Goal: Find specific page/section: Find specific page/section

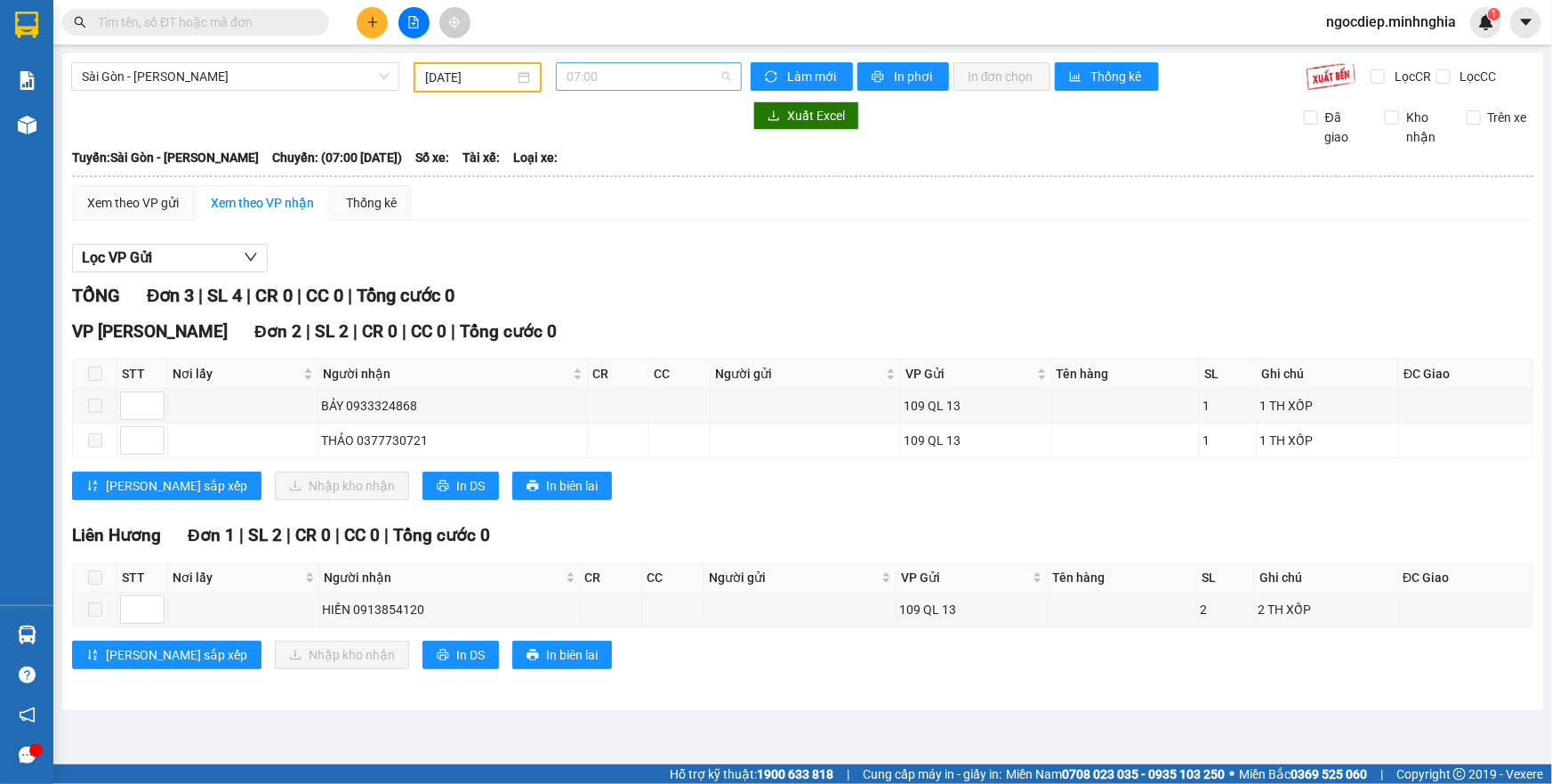
click at [613, 85] on span "07:00" at bounding box center [648, 77] width 165 height 27
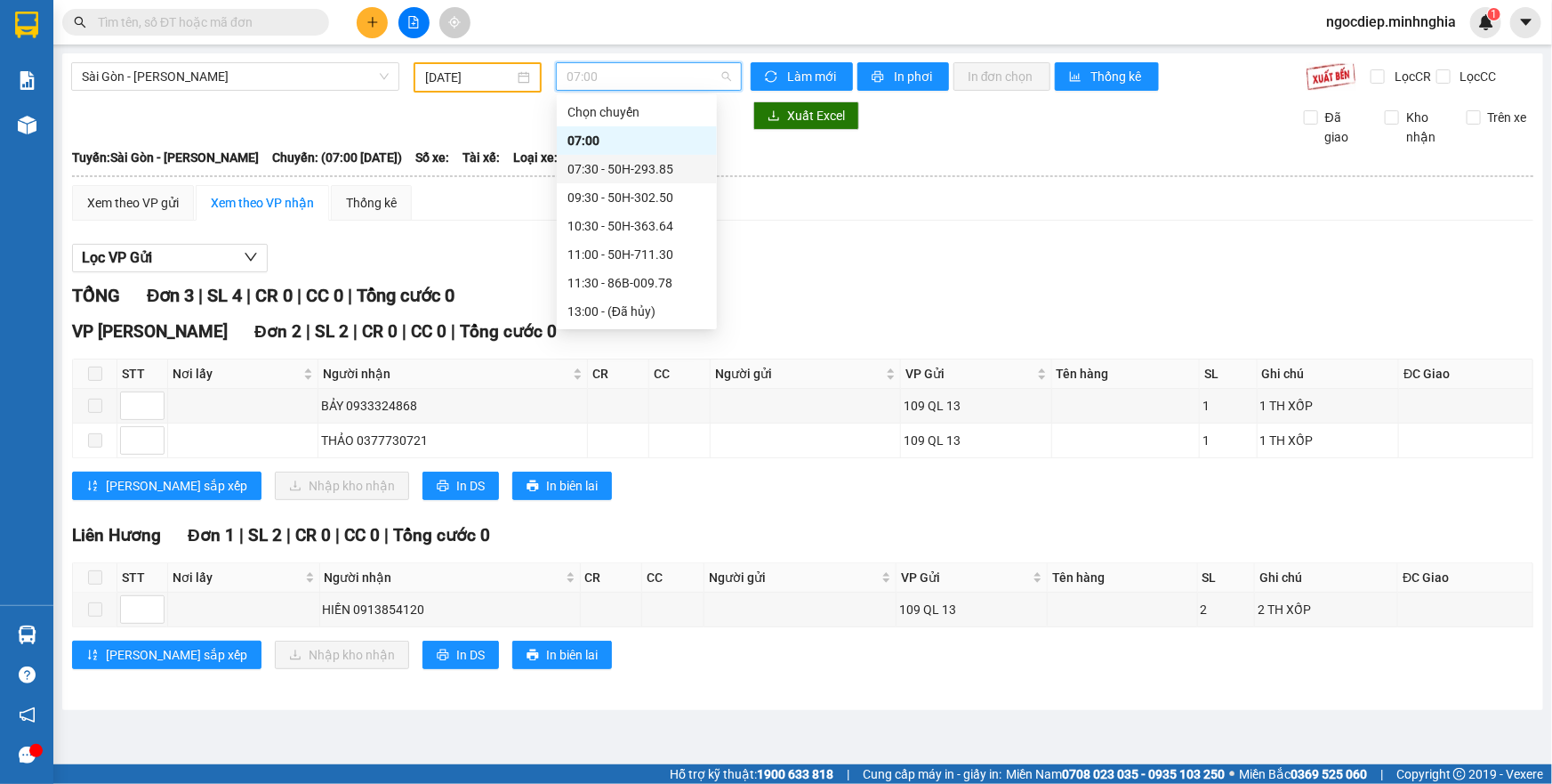
click at [627, 172] on div "07:30 - 50H-293.85" at bounding box center [636, 169] width 139 height 20
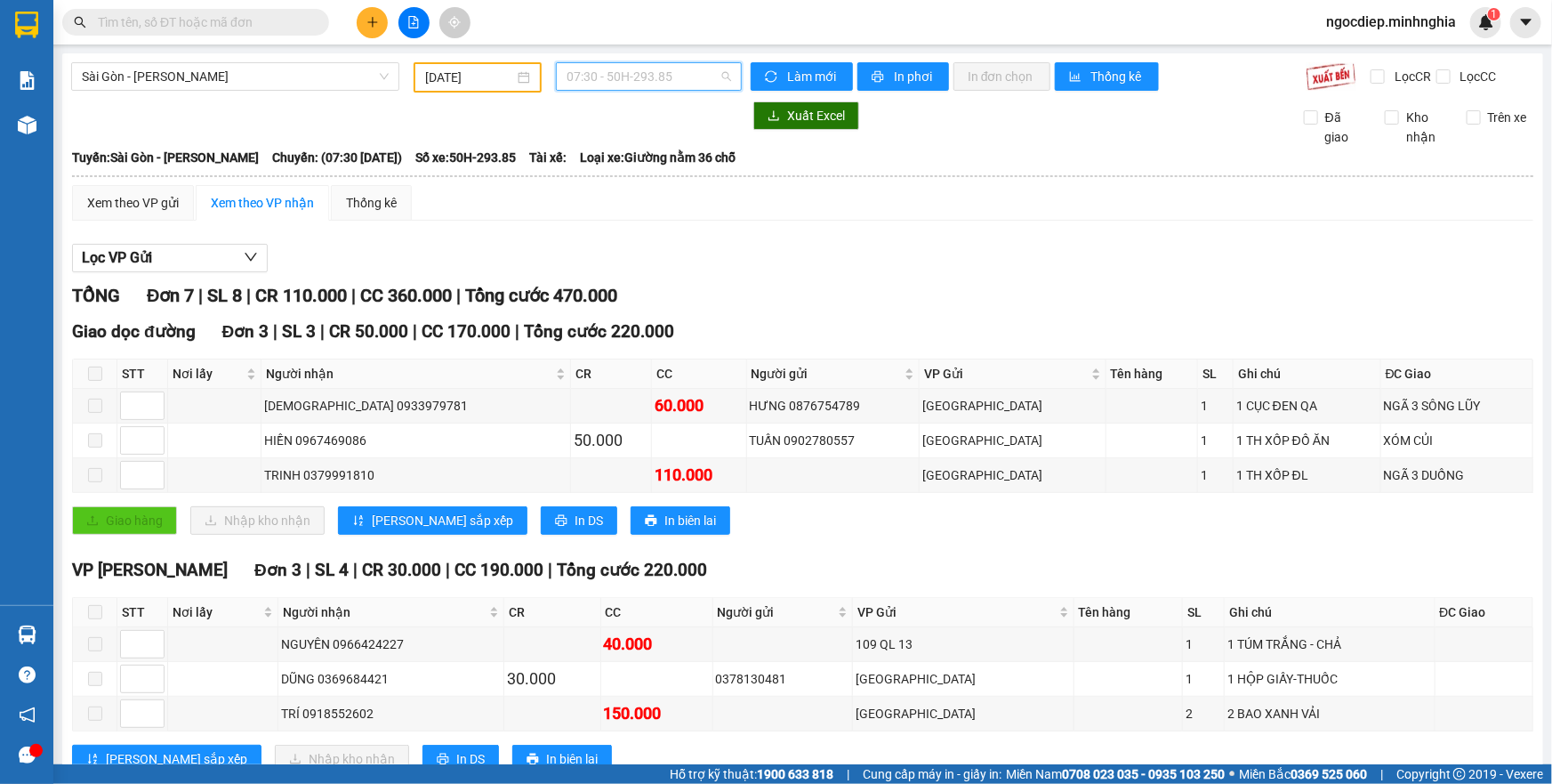
click at [634, 80] on span "07:30 - 50H-293.85" at bounding box center [648, 77] width 165 height 27
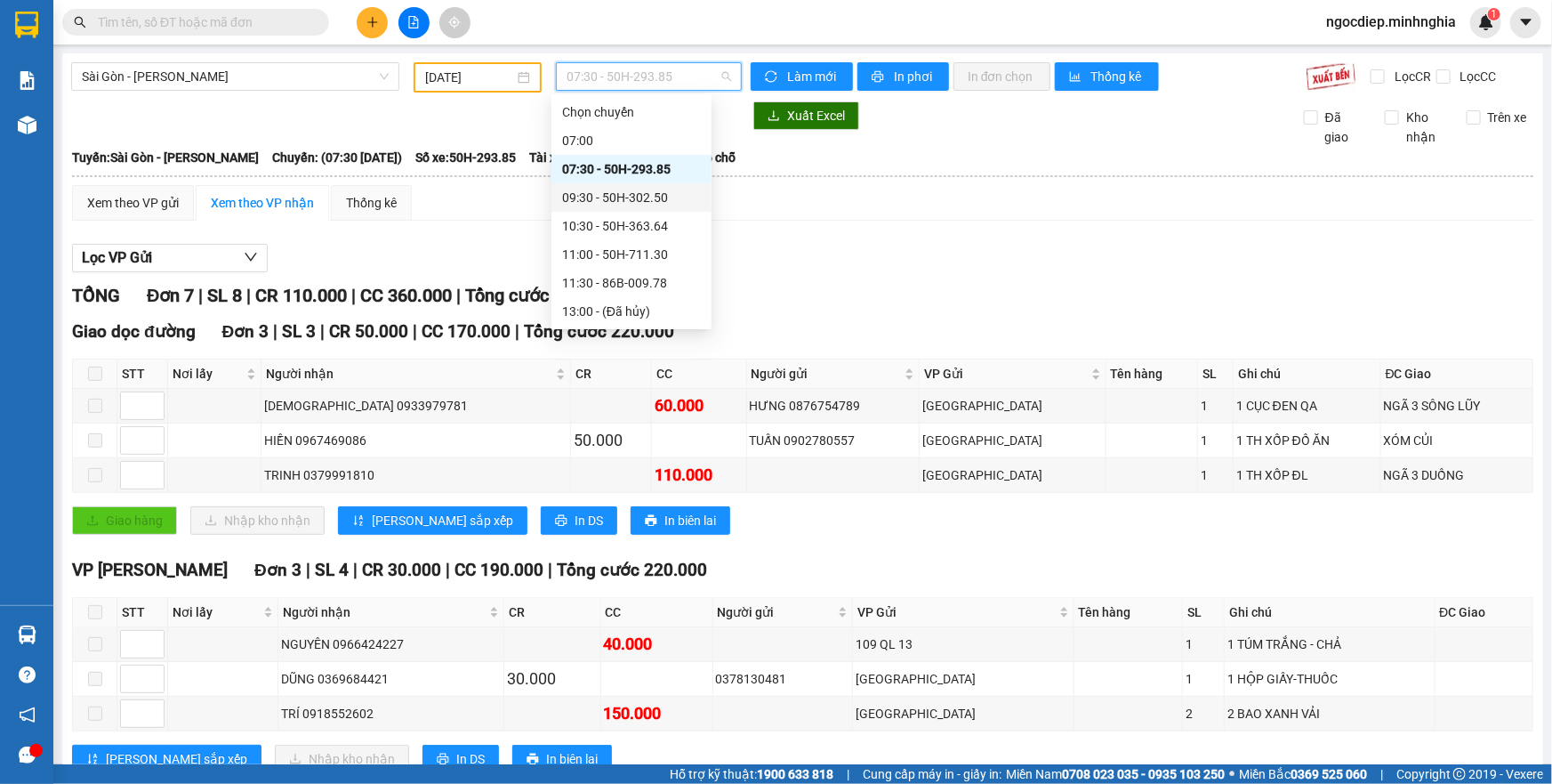
click at [638, 203] on div "09:30 - 50H-302.50" at bounding box center [631, 197] width 139 height 20
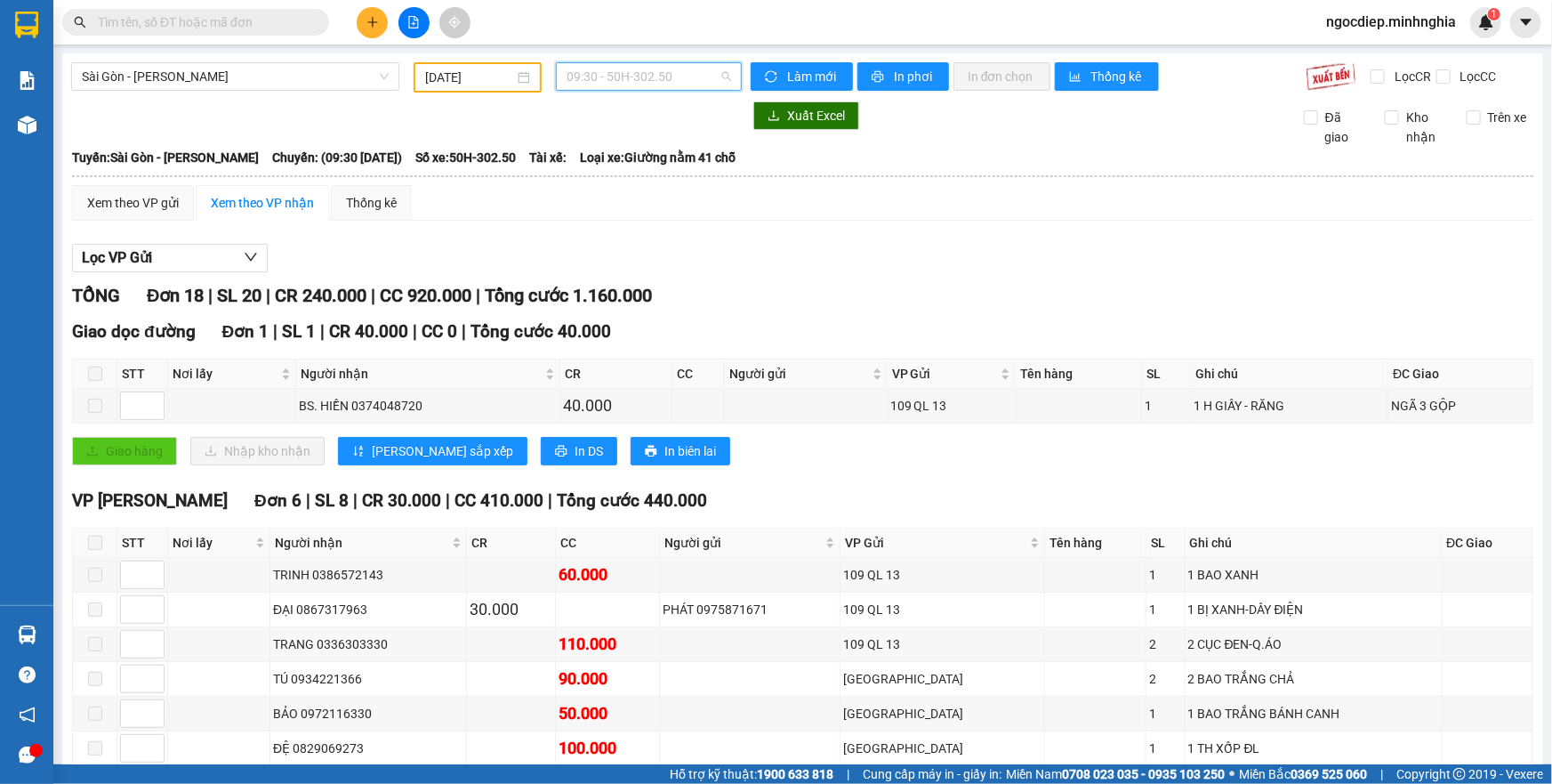
click at [686, 74] on span "09:30 - 50H-302.50" at bounding box center [648, 77] width 165 height 27
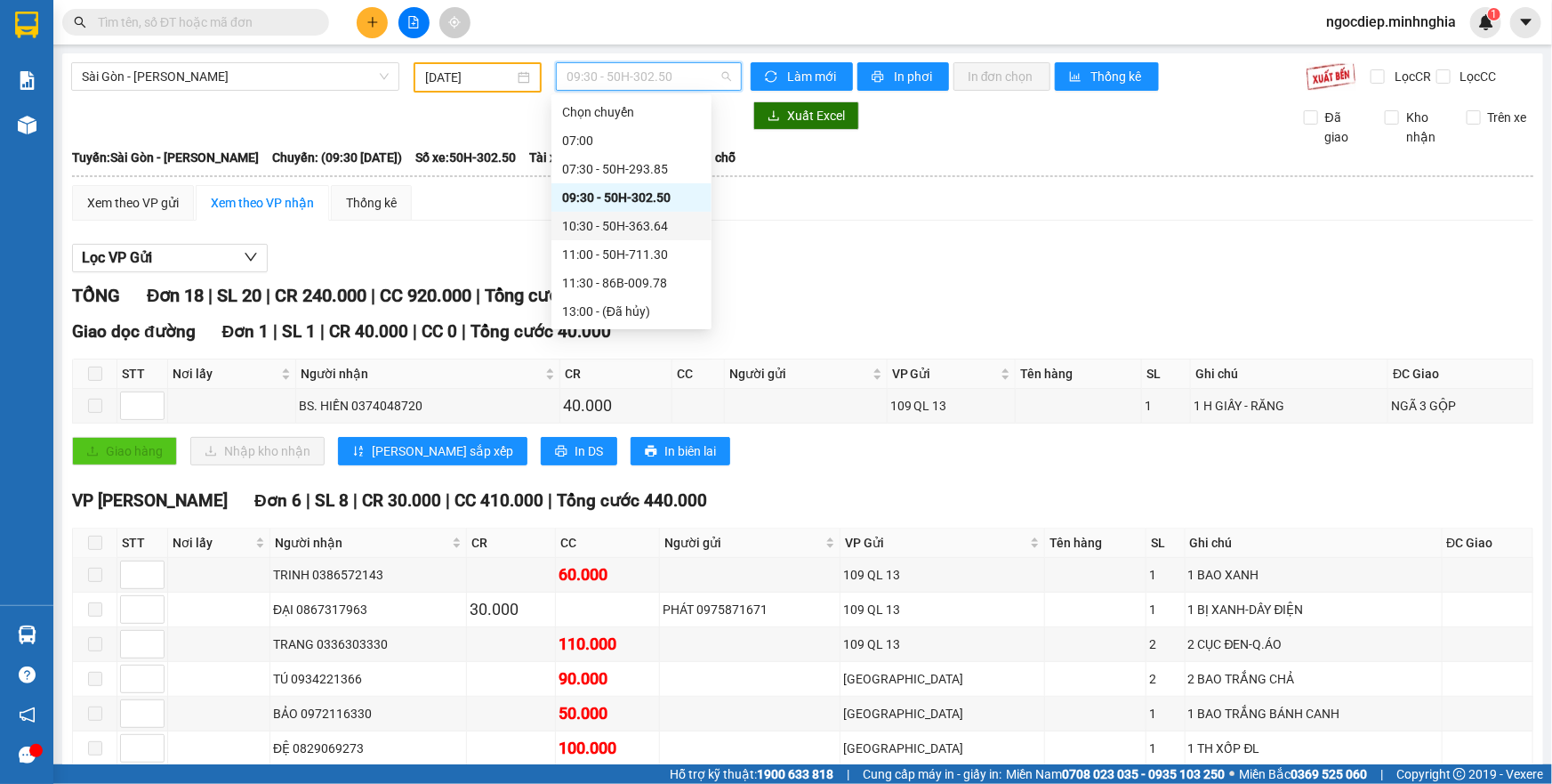
click at [655, 229] on div "10:30 - 50H-363.64" at bounding box center [631, 226] width 139 height 20
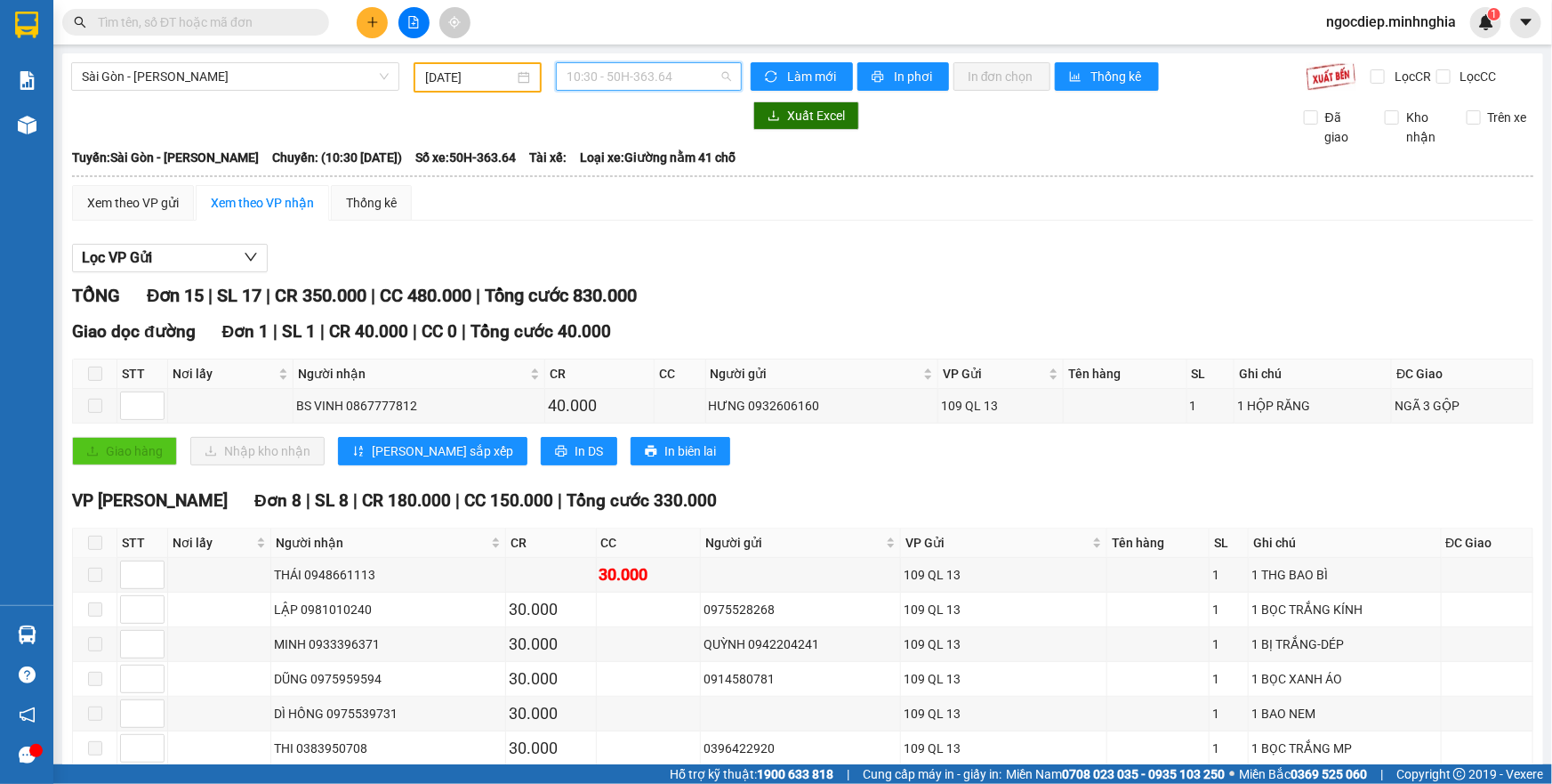
click at [657, 67] on span "10:30 - 50H-363.64" at bounding box center [648, 77] width 165 height 27
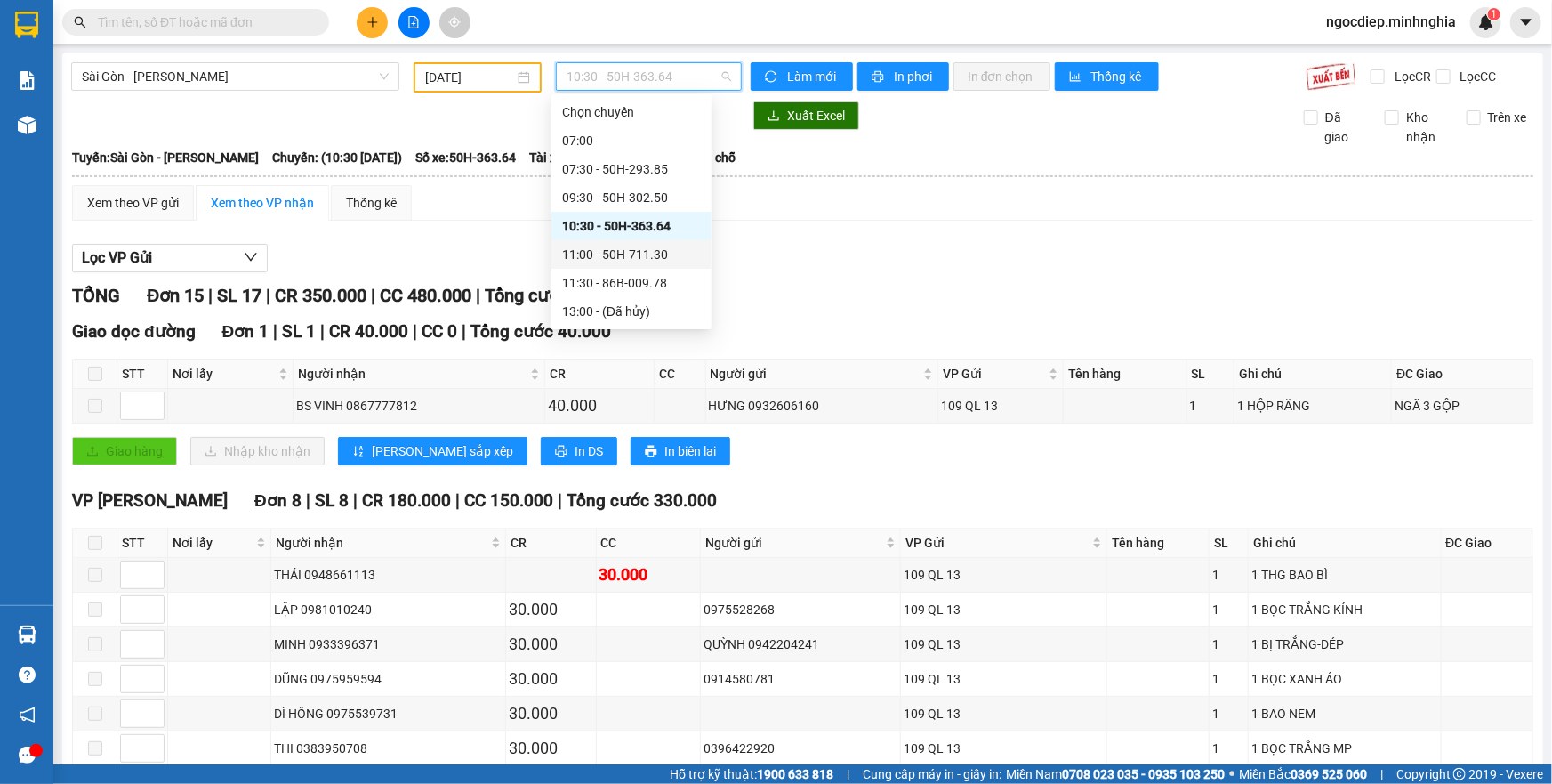
click at [650, 249] on div "11:00 - 50H-711.30" at bounding box center [631, 255] width 139 height 20
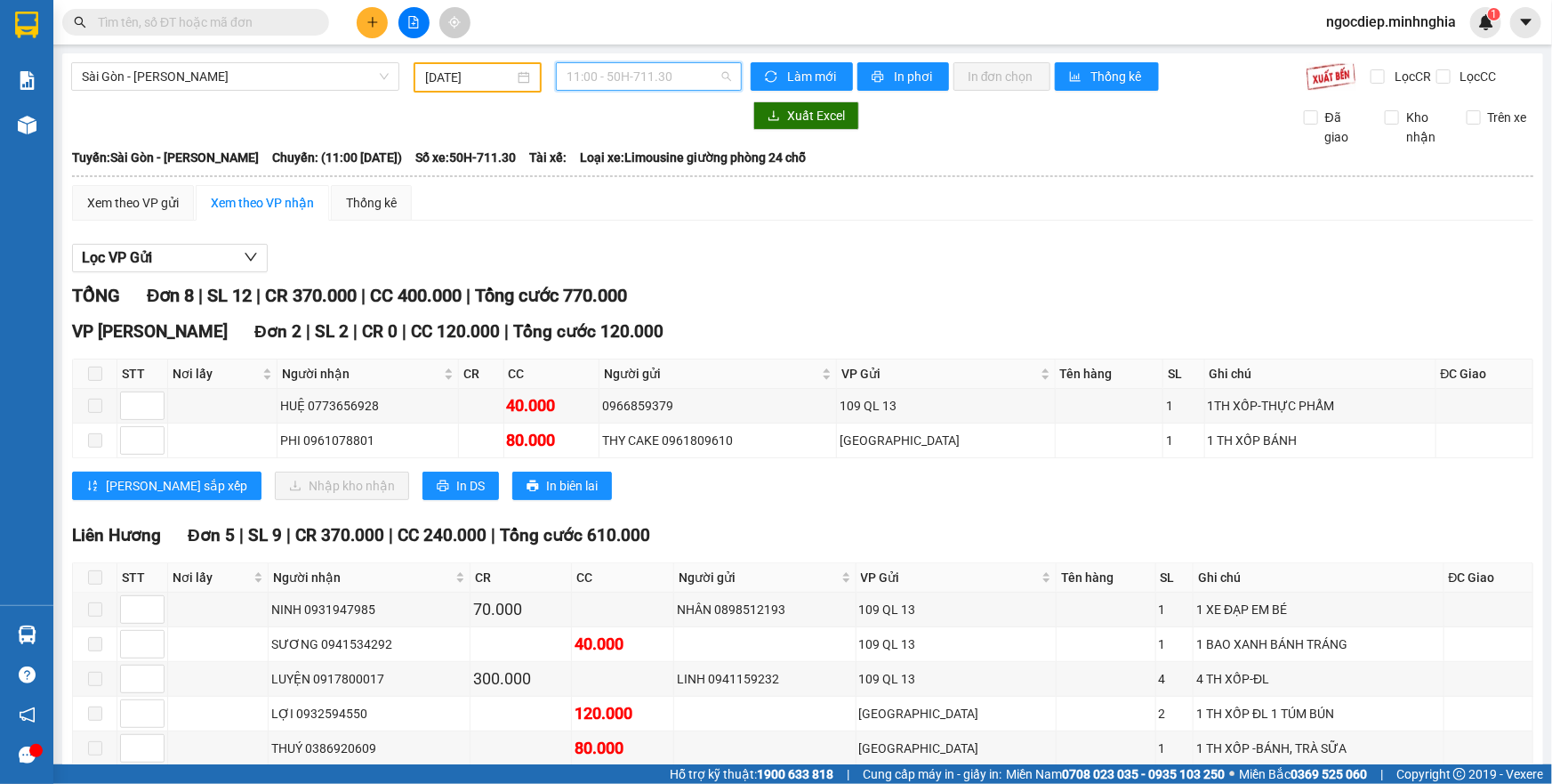
click at [653, 84] on span "11:00 - 50H-711.30" at bounding box center [648, 77] width 165 height 27
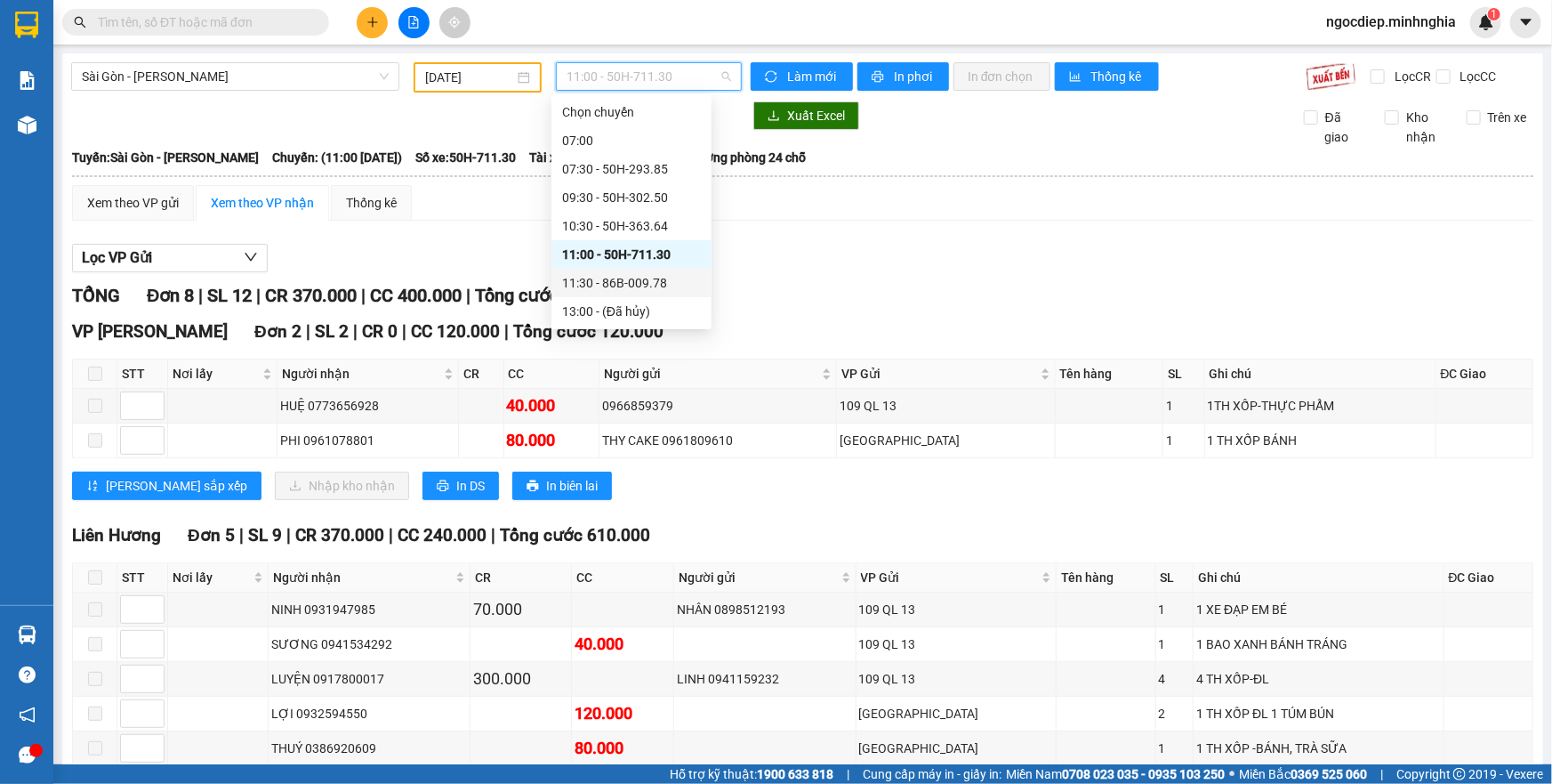
click at [633, 293] on div "11:30 - 86B-009.78" at bounding box center [632, 283] width 160 height 29
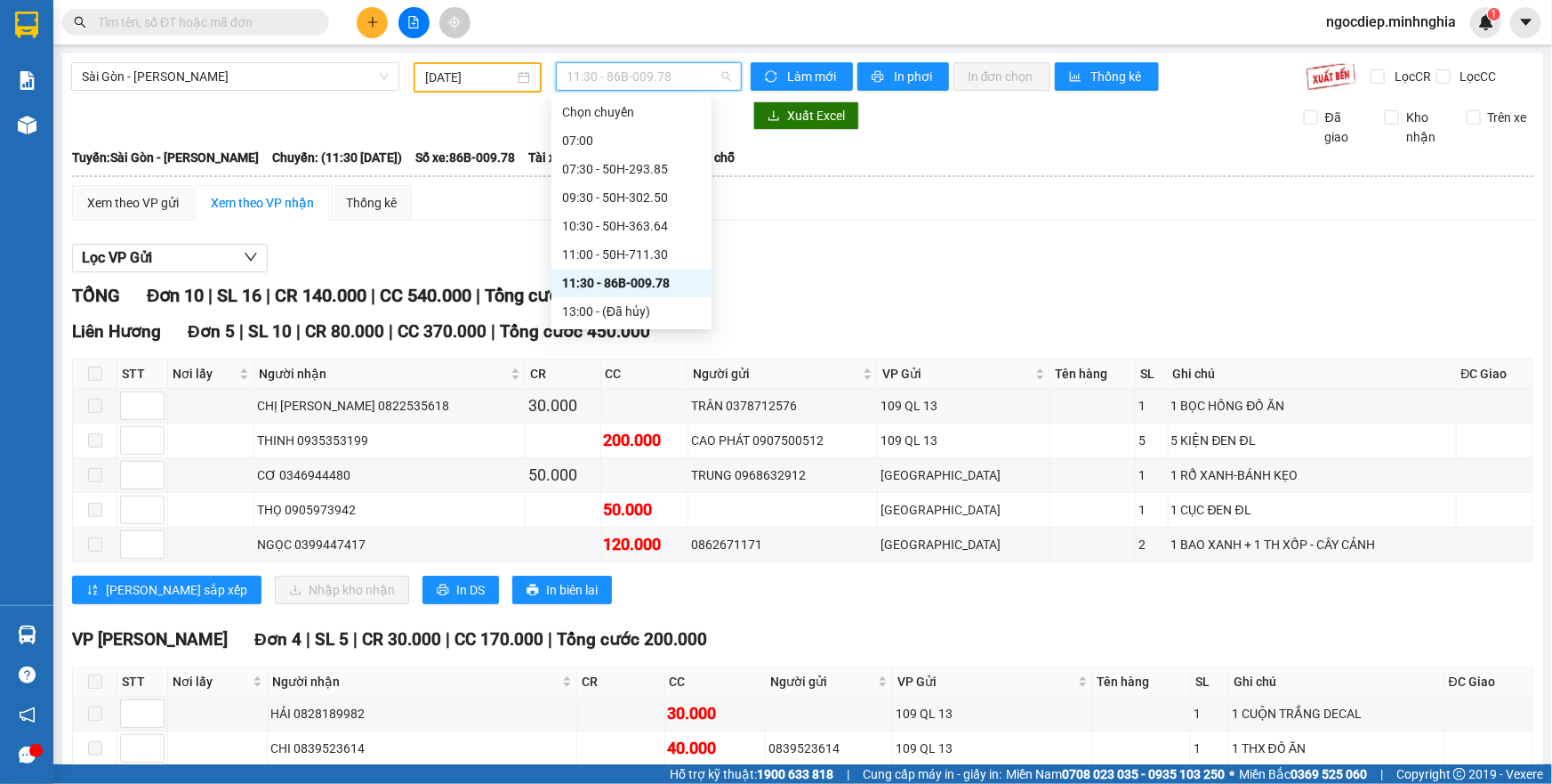
click at [655, 75] on span "11:30 - 86B-009.78" at bounding box center [648, 77] width 165 height 27
click at [646, 257] on div "14:30 - 50H-300.42" at bounding box center [631, 260] width 139 height 20
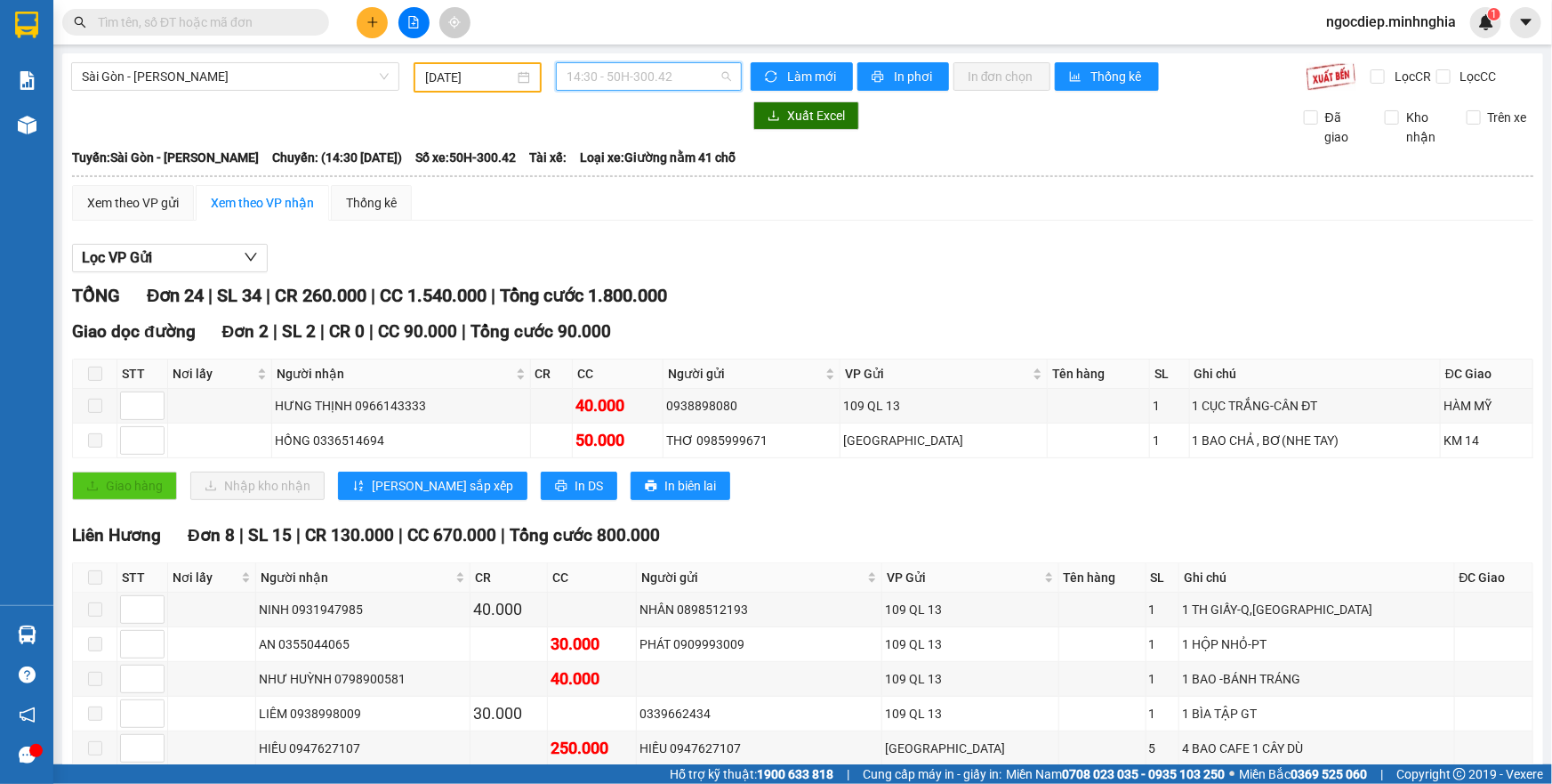
click at [631, 68] on span "14:30 - 50H-300.42" at bounding box center [648, 77] width 165 height 27
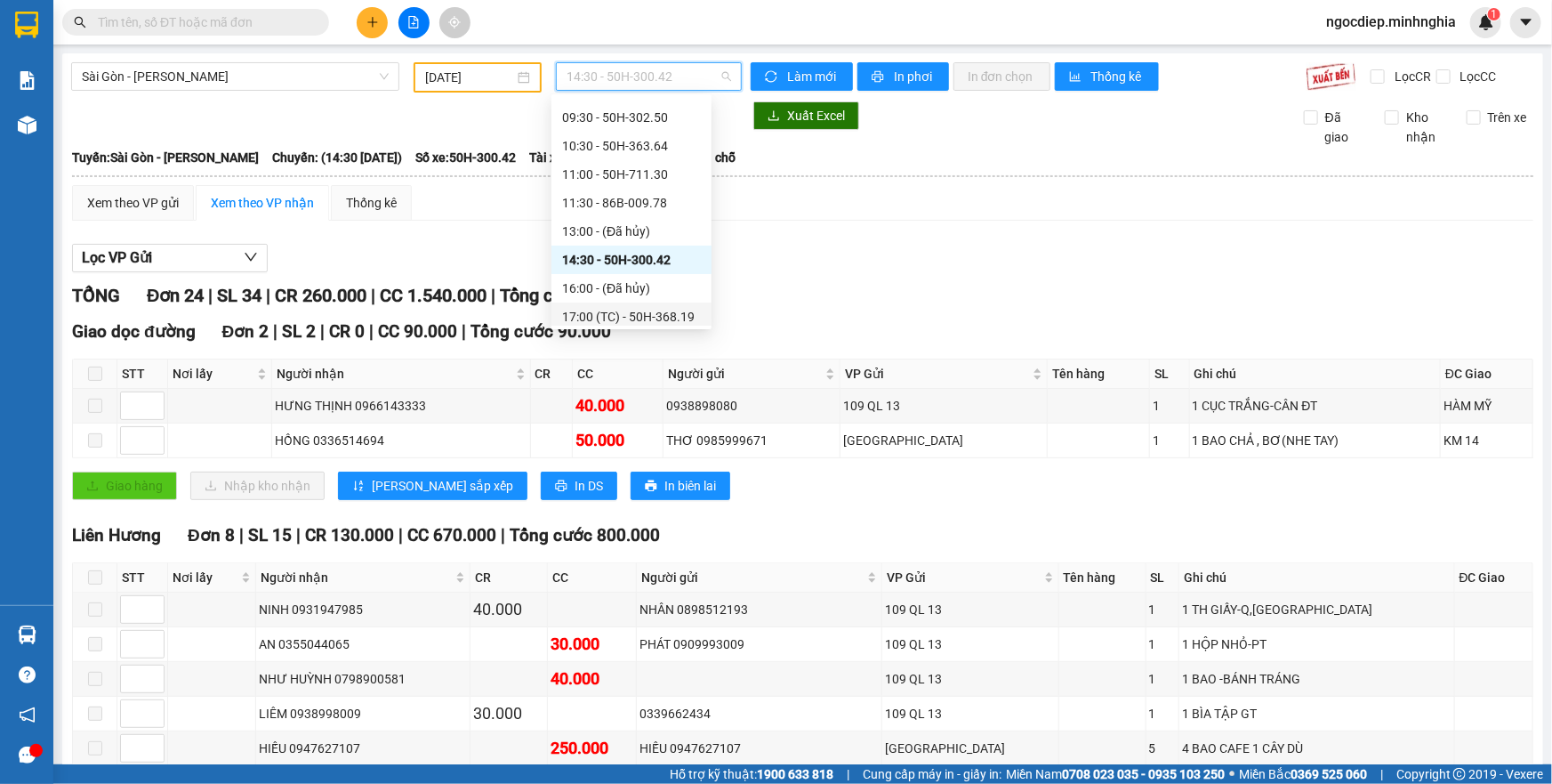
click at [649, 304] on div "17:00 (TC) - 50H-368.19" at bounding box center [632, 317] width 160 height 29
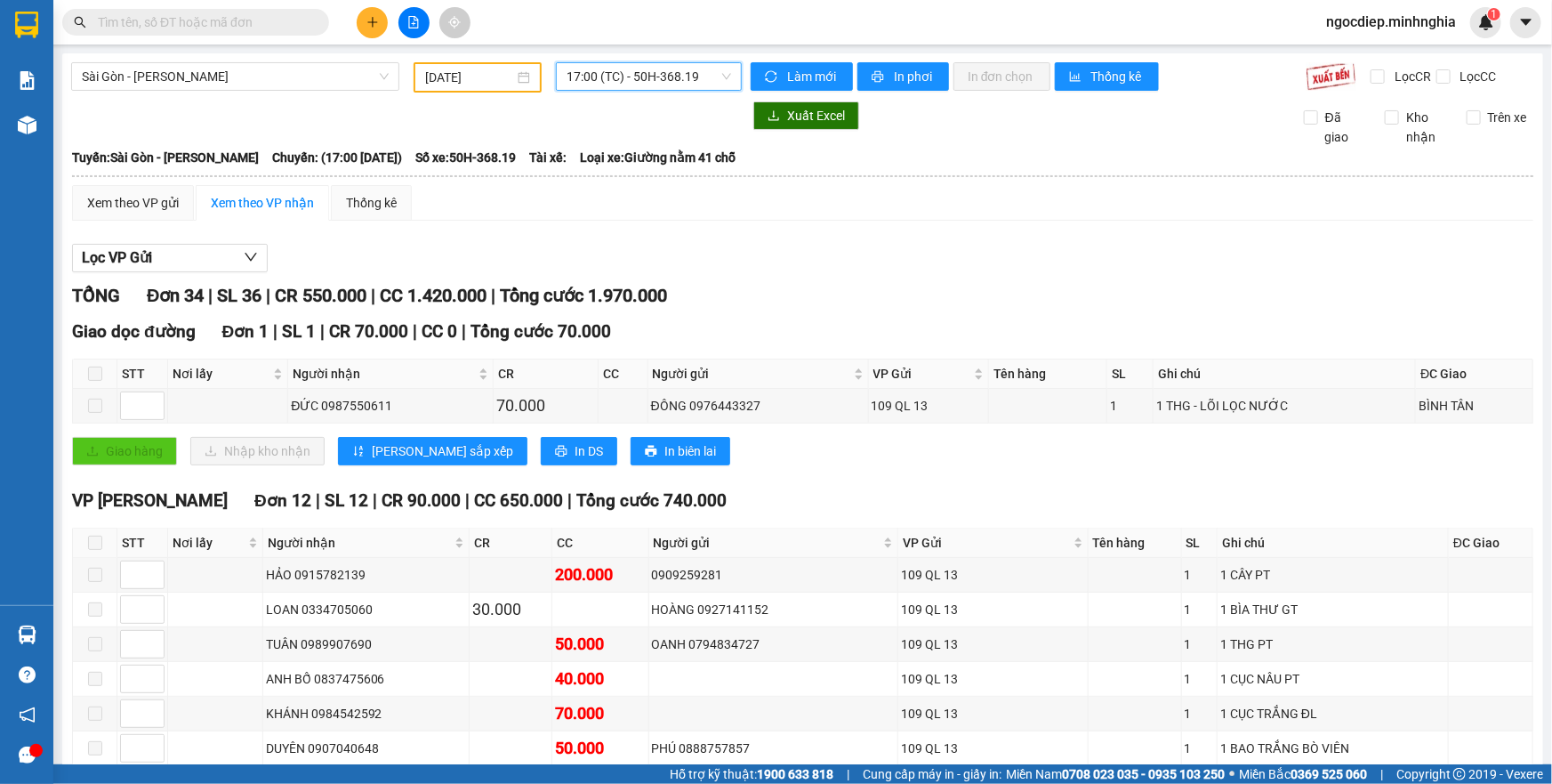
click at [681, 80] on span "17:00 (TC) - 50H-368.19" at bounding box center [648, 77] width 165 height 27
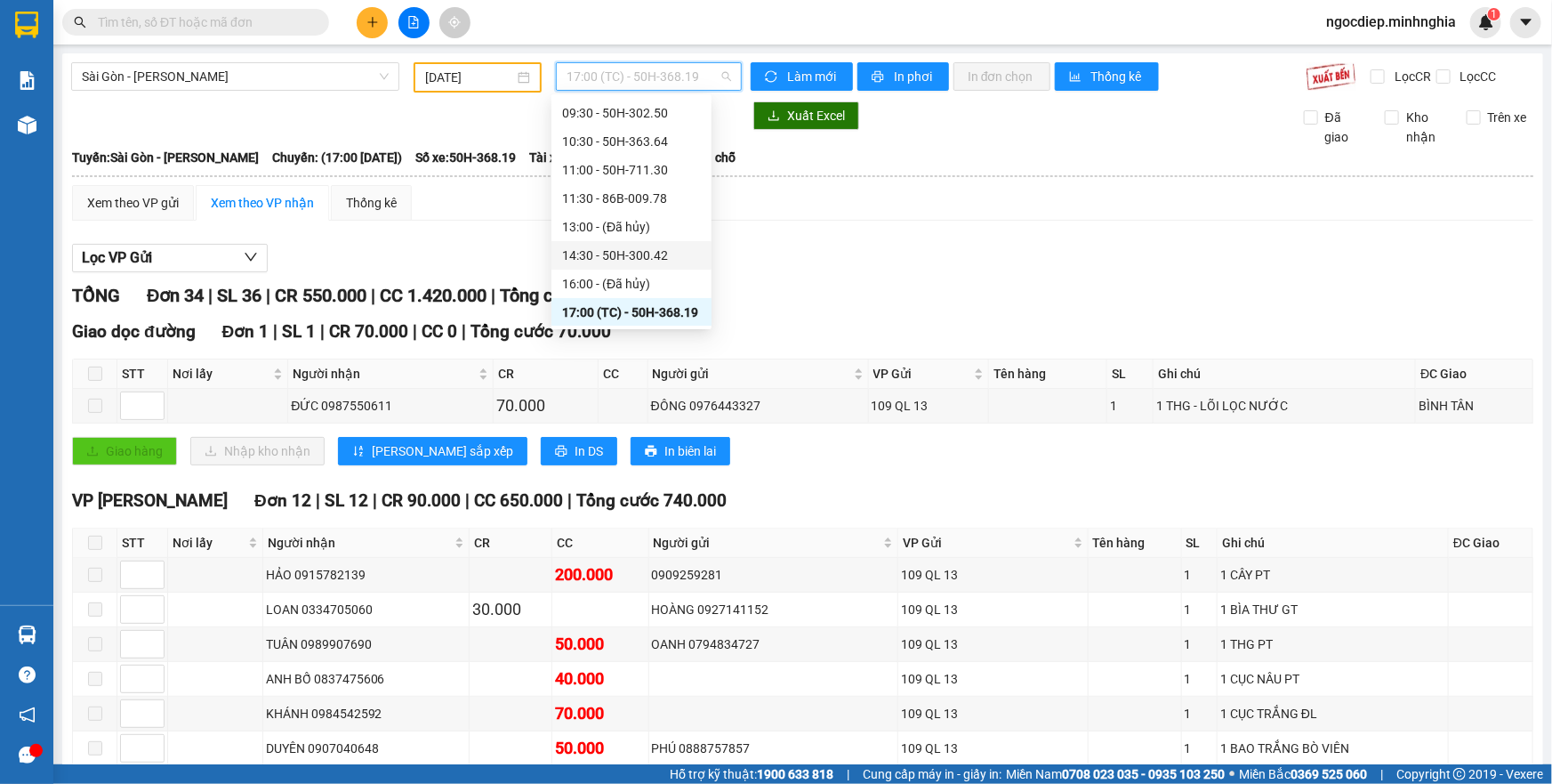
scroll to position [198, 0]
click at [646, 251] on div "21:00 - 86H-021.07" at bounding box center [631, 256] width 139 height 20
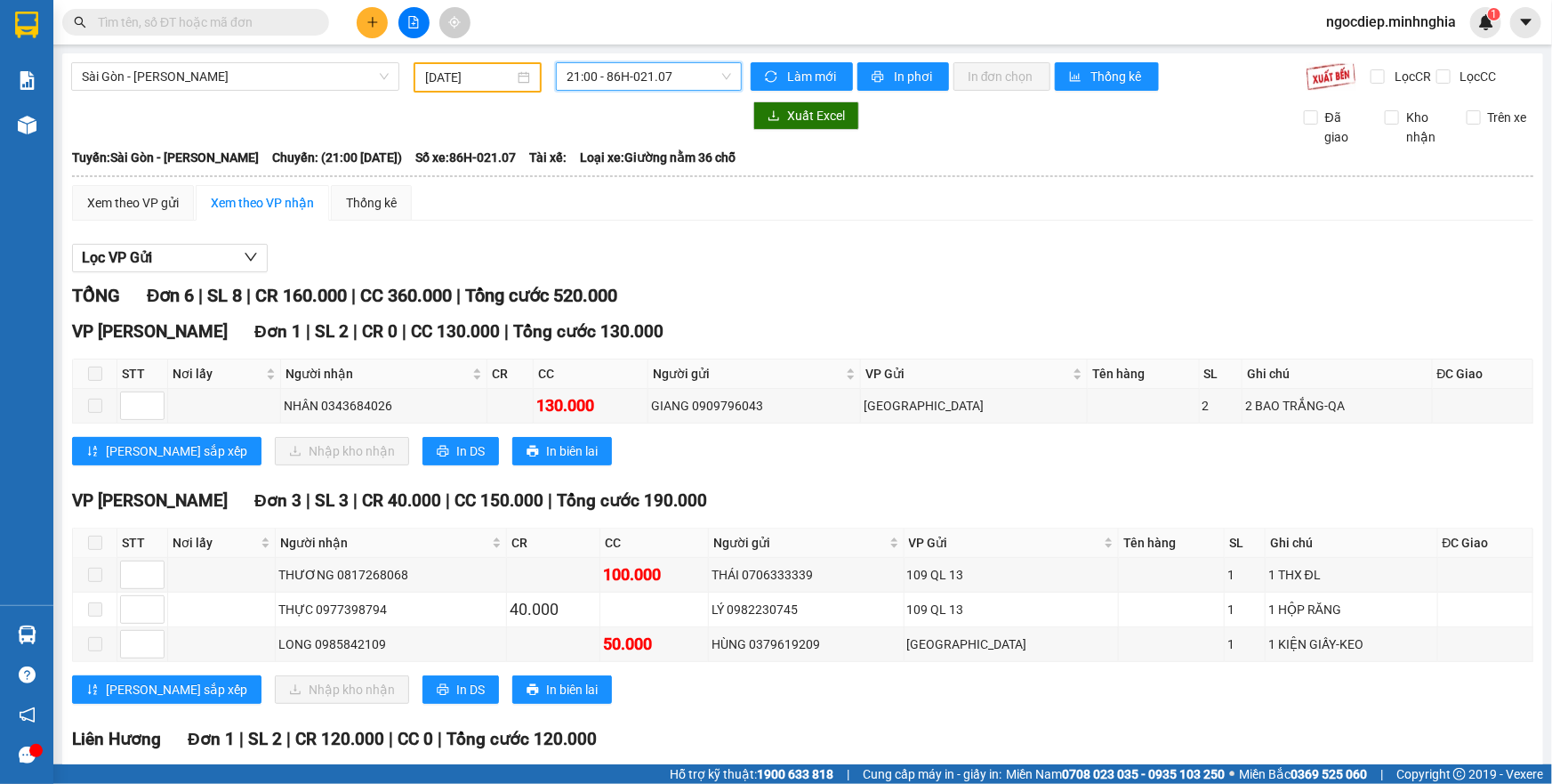
drag, startPoint x: 705, startPoint y: 85, endPoint x: 676, endPoint y: 148, distance: 69.4
click at [703, 85] on span "21:00 - 86H-021.07" at bounding box center [648, 77] width 165 height 27
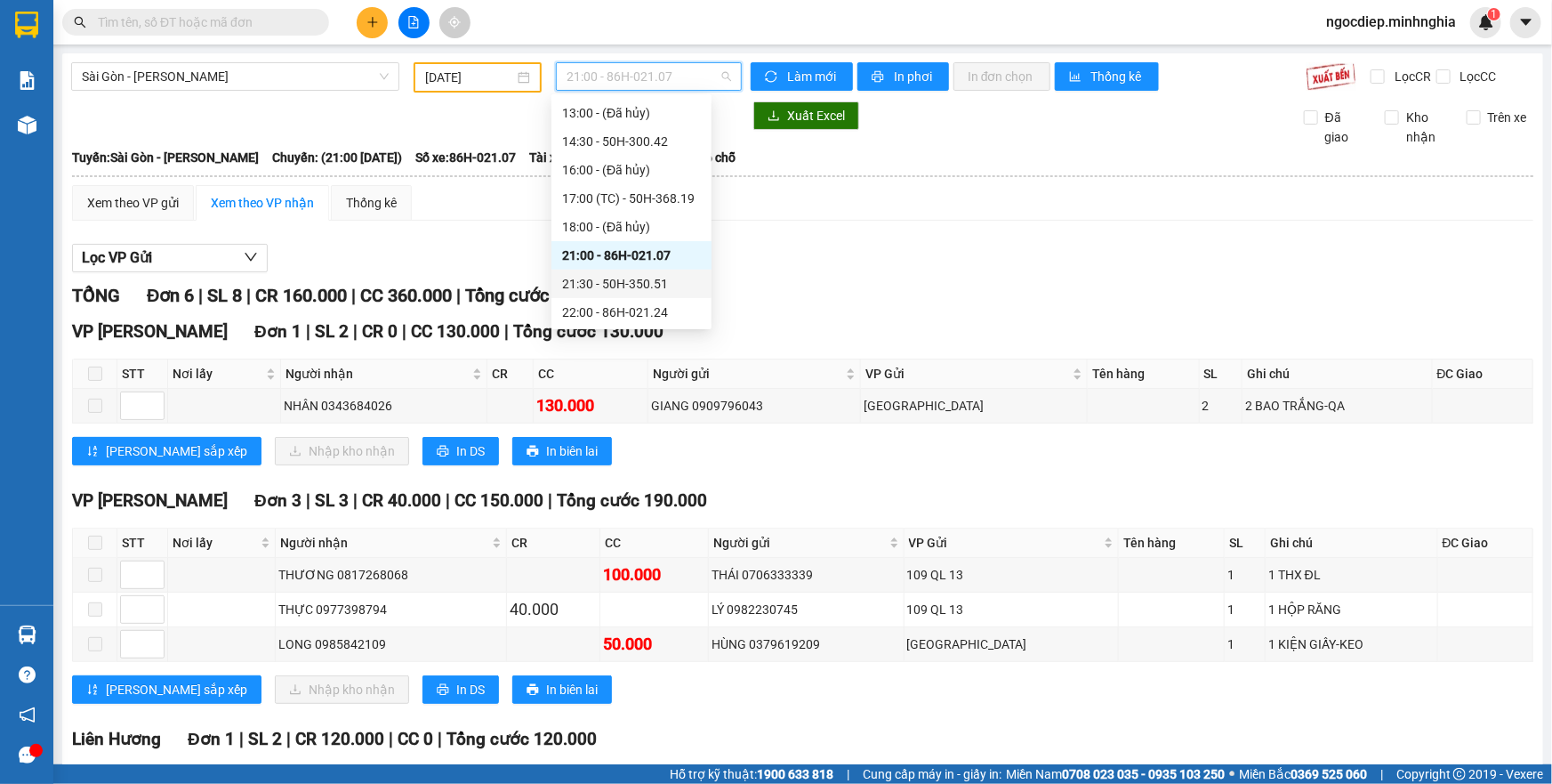
click at [637, 287] on div "21:30 - 50H-350.51" at bounding box center [631, 284] width 139 height 20
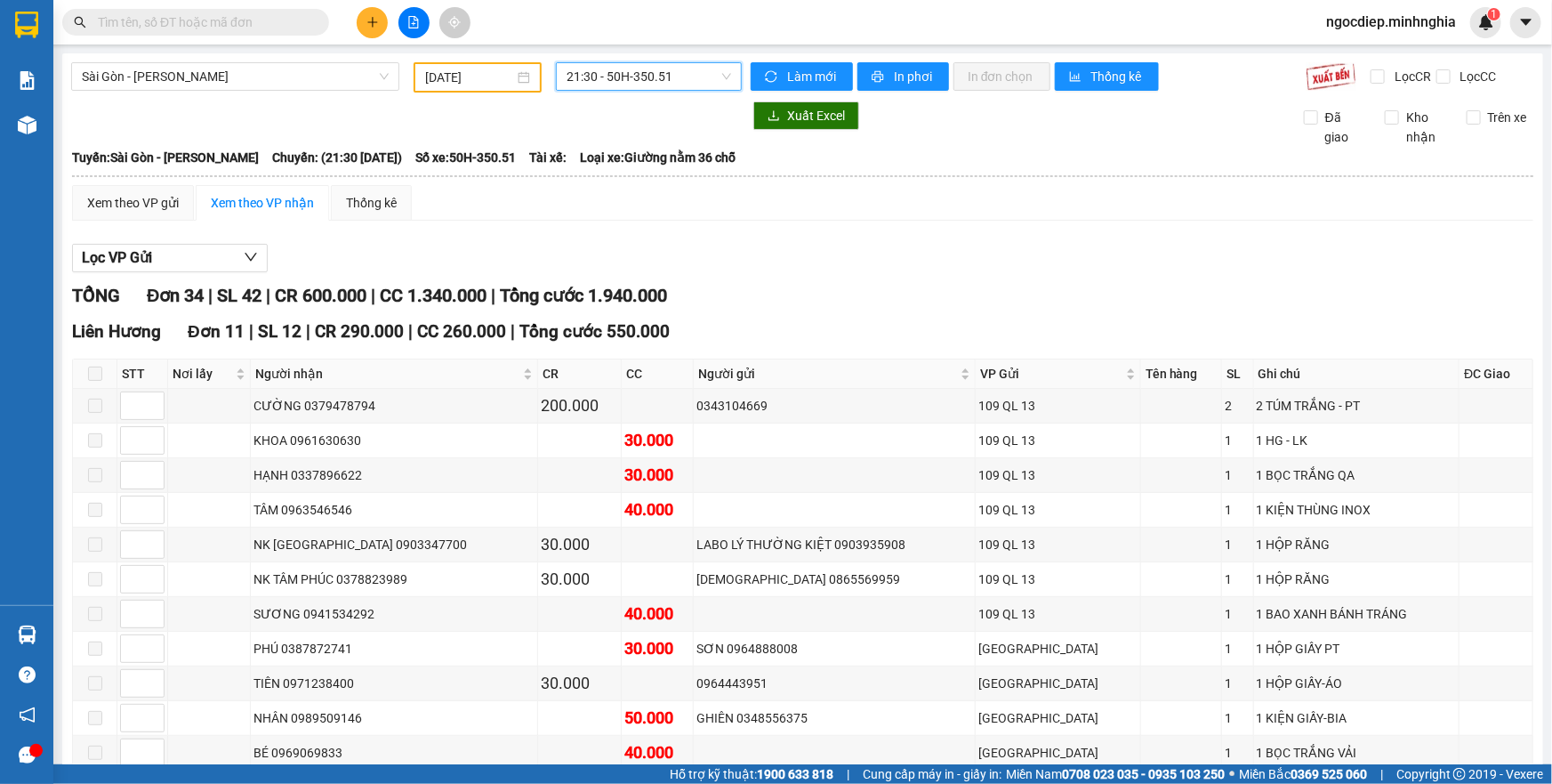
click at [682, 81] on span "21:30 - 50H-350.51" at bounding box center [648, 77] width 165 height 27
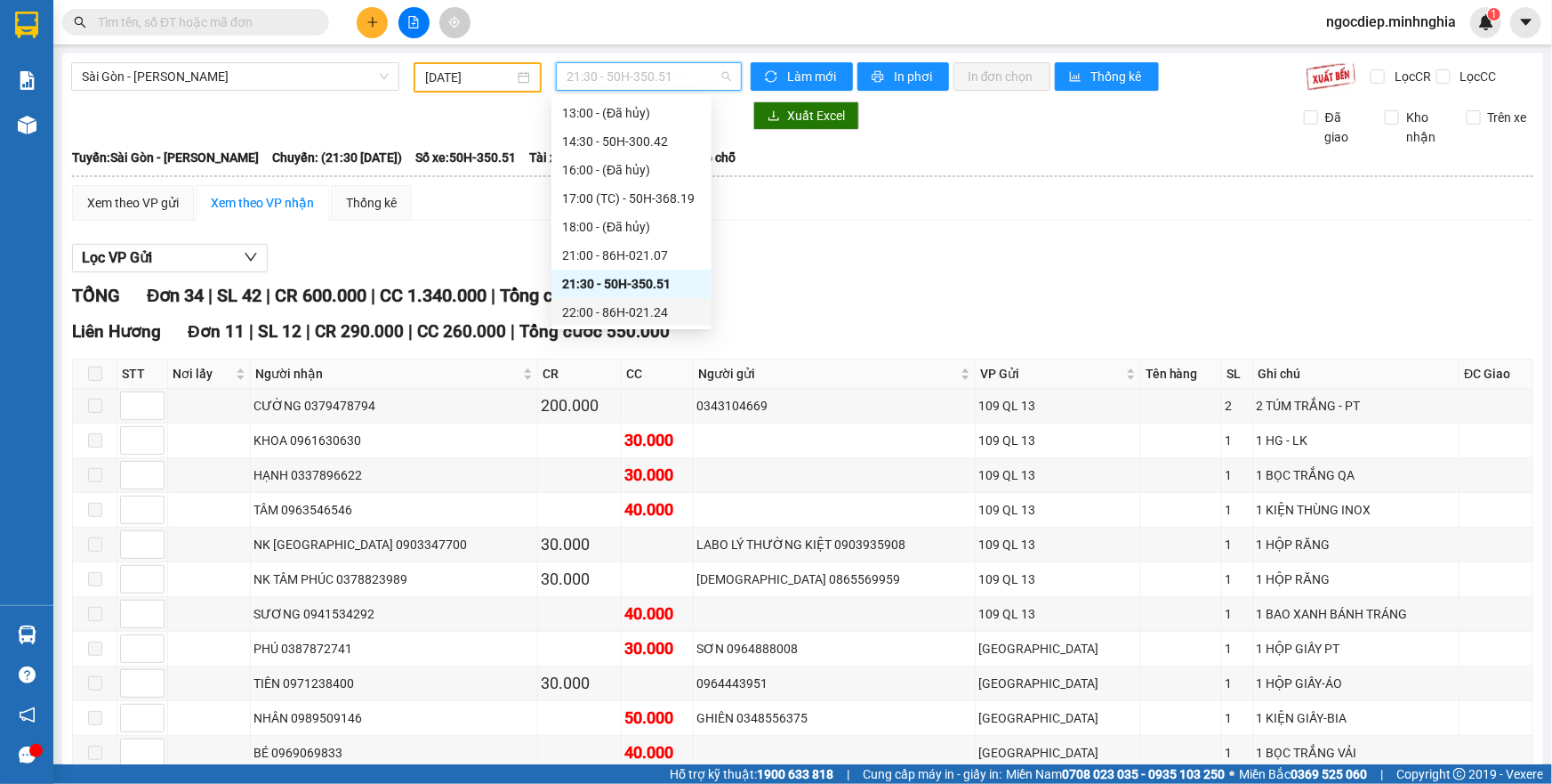
click at [646, 315] on div "22:00 - 86H-021.24" at bounding box center [631, 312] width 139 height 20
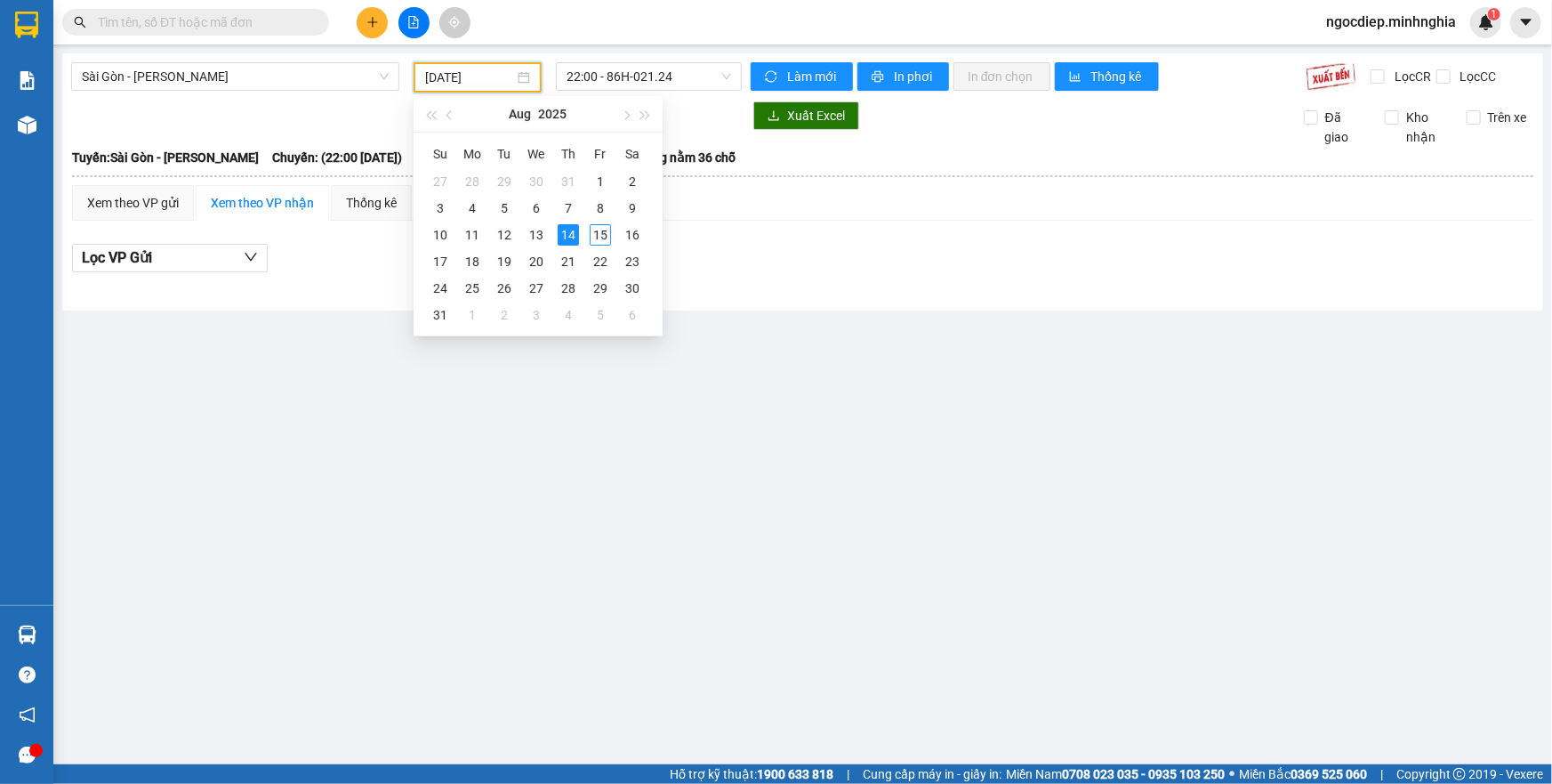
click at [476, 71] on input "[DATE]" at bounding box center [469, 77] width 89 height 20
click at [543, 237] on div "13" at bounding box center [537, 235] width 22 height 22
type input "[DATE]"
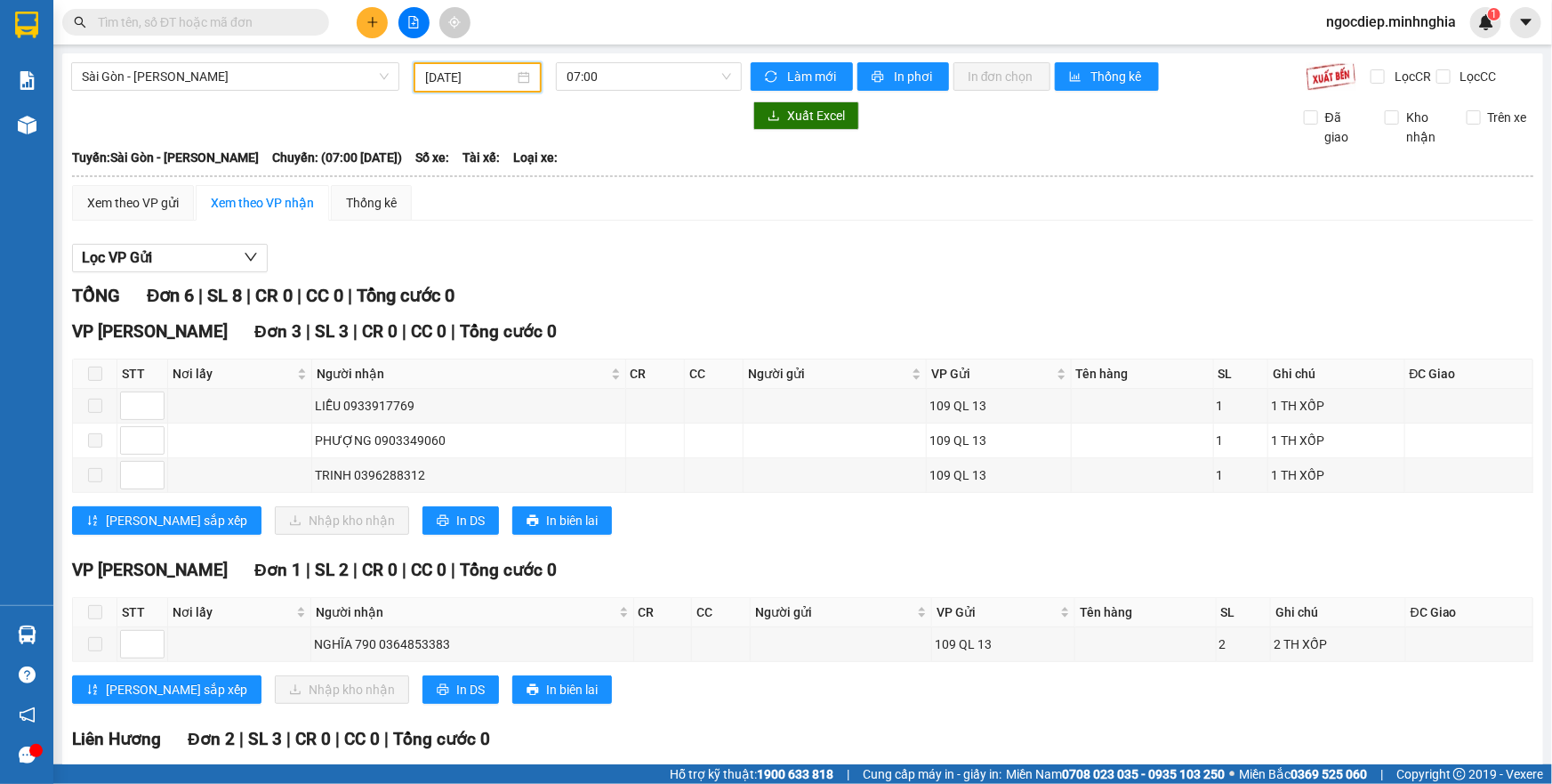
click at [589, 96] on div "[GEOGRAPHIC_DATA] - Phan Rí [DATE] 07:00 Làm mới In phơi In đơn chọn Thống kê L…" at bounding box center [802, 500] width 1481 height 895
click at [615, 82] on span "07:00" at bounding box center [648, 77] width 165 height 27
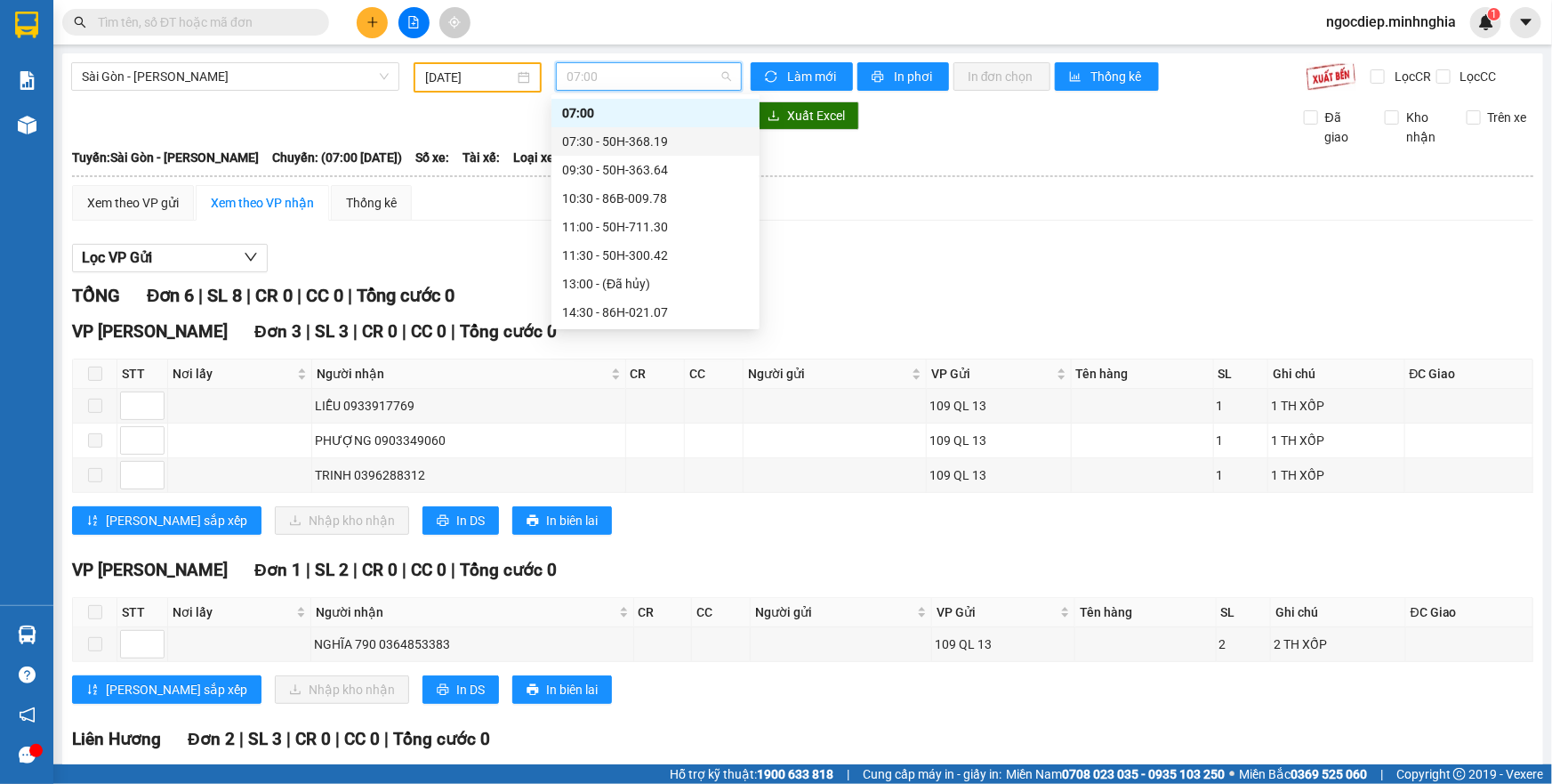
click at [636, 142] on div "07:30 - 50H-368.19" at bounding box center [655, 141] width 187 height 20
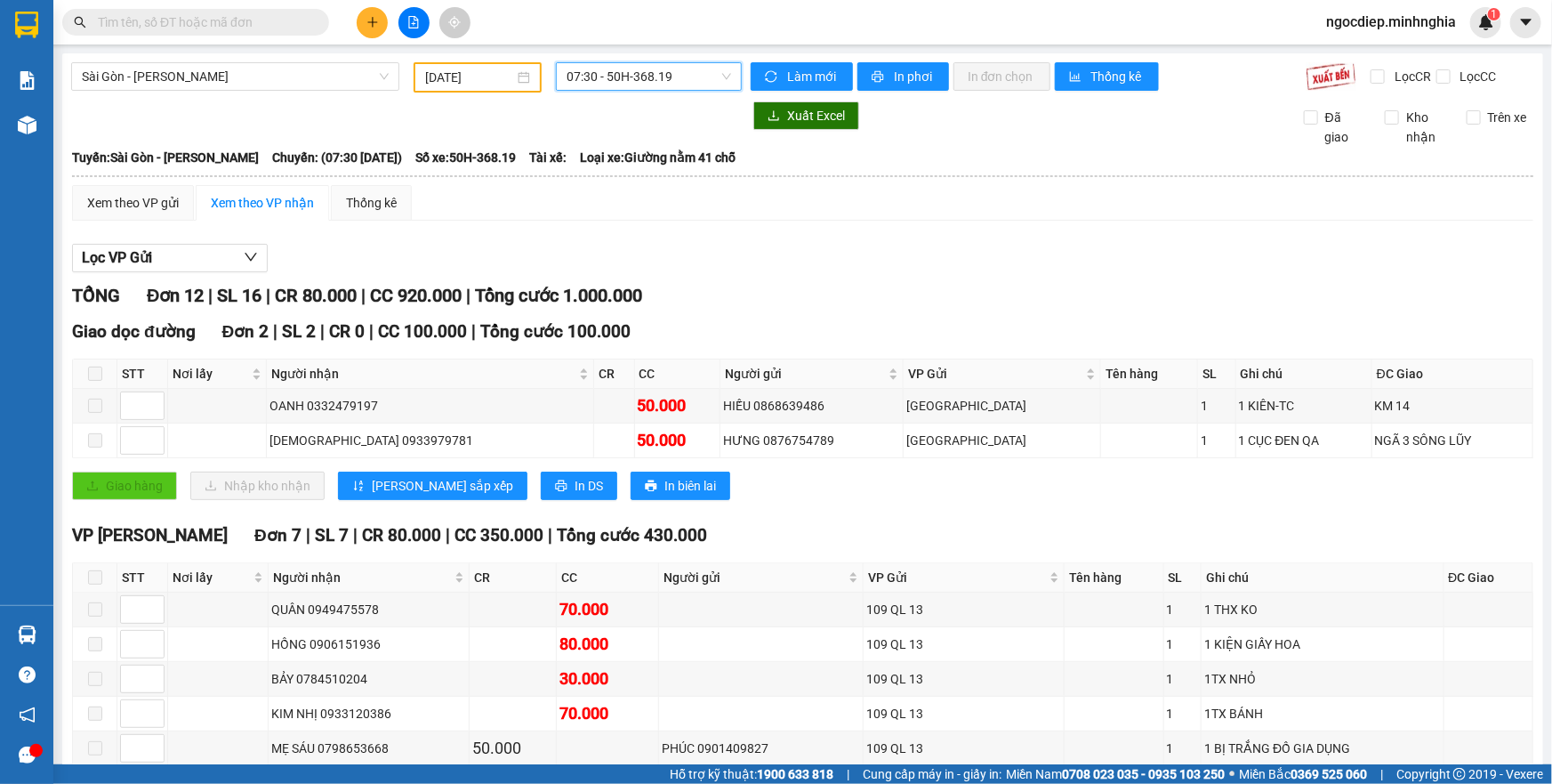
click at [648, 70] on span "07:30 - 50H-368.19" at bounding box center [648, 77] width 165 height 27
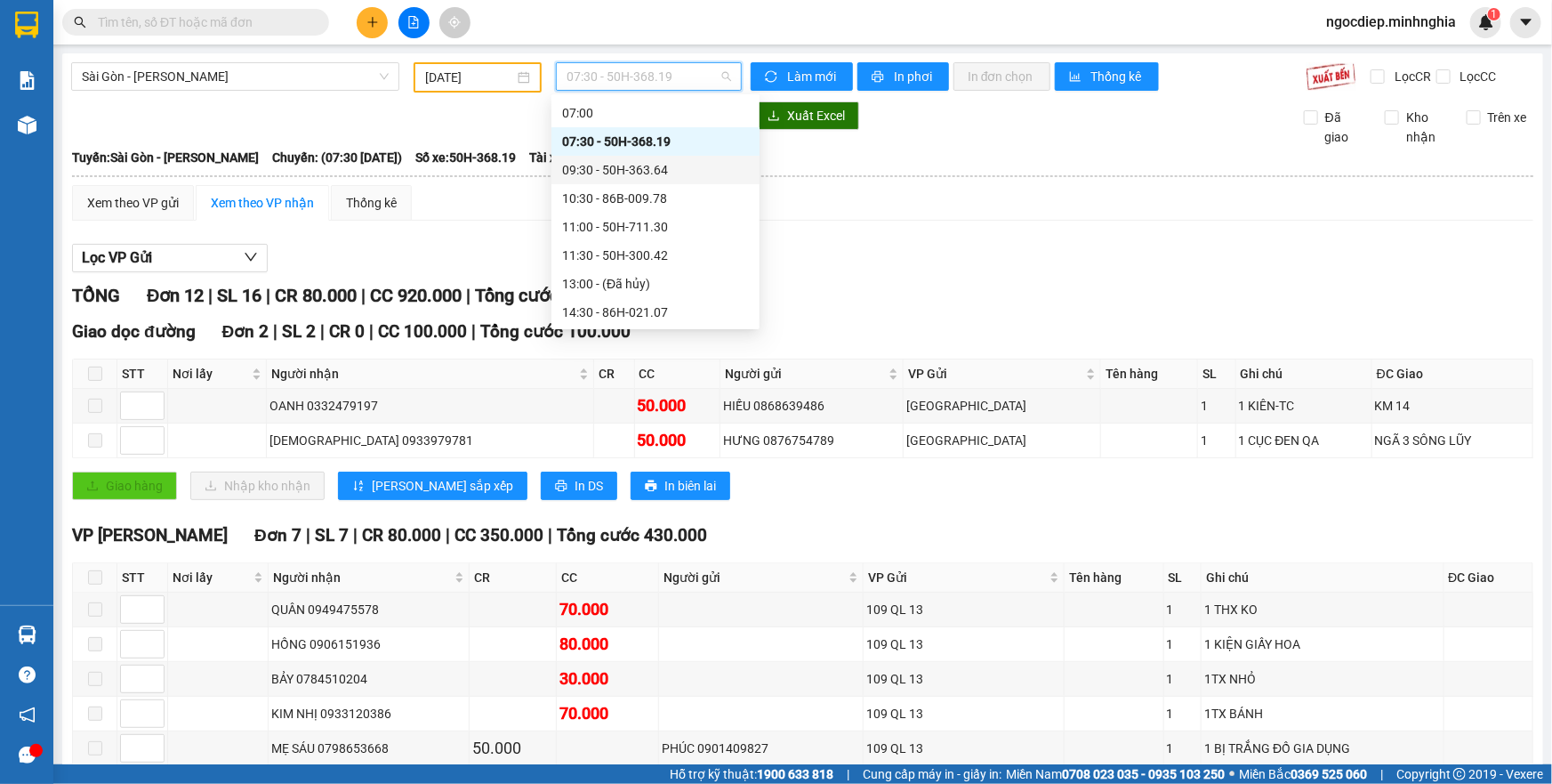
click at [668, 176] on div "09:30 - 50H-363.64" at bounding box center [655, 170] width 187 height 20
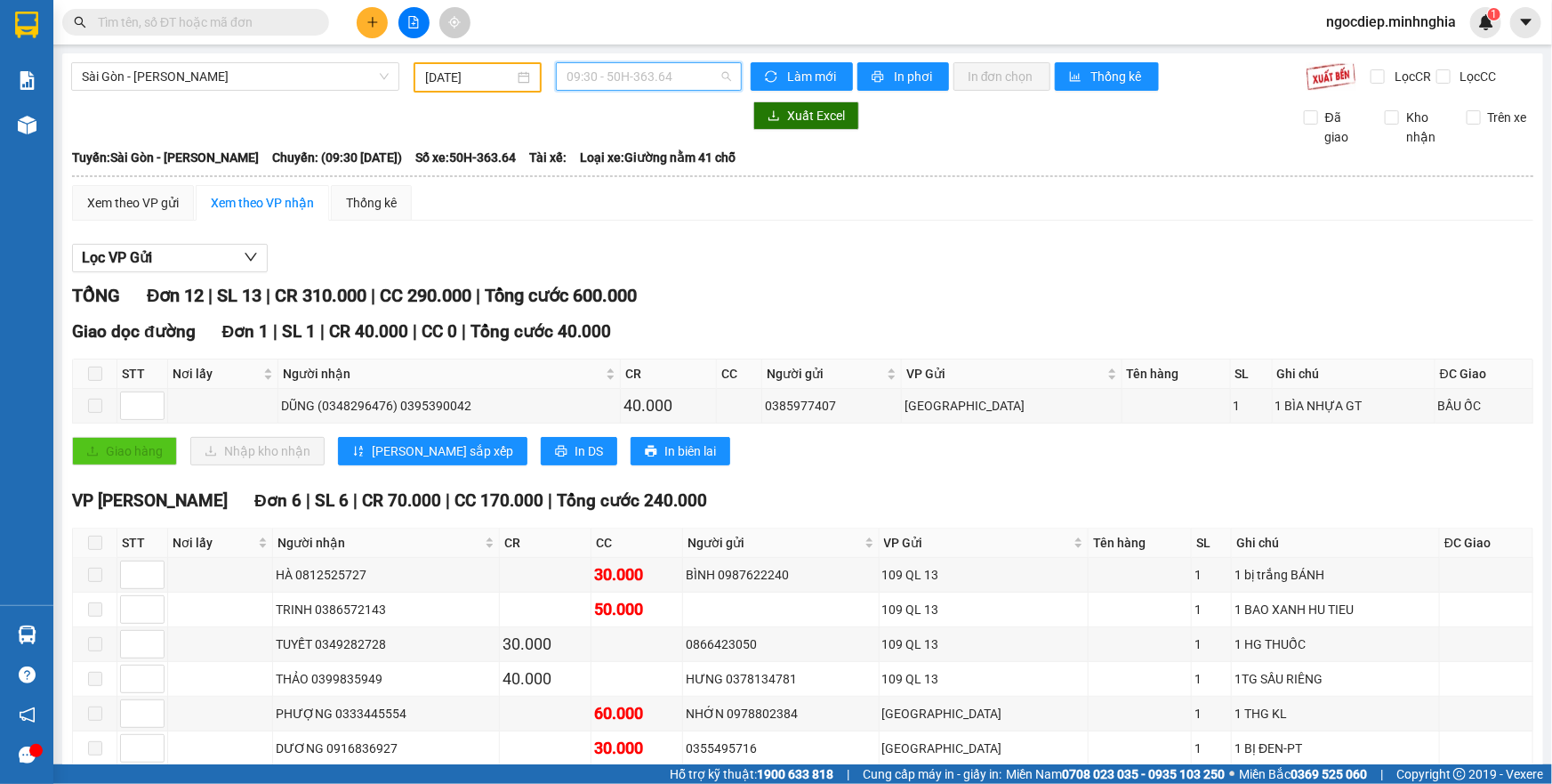
click at [672, 75] on span "09:30 - 50H-363.64" at bounding box center [648, 77] width 165 height 27
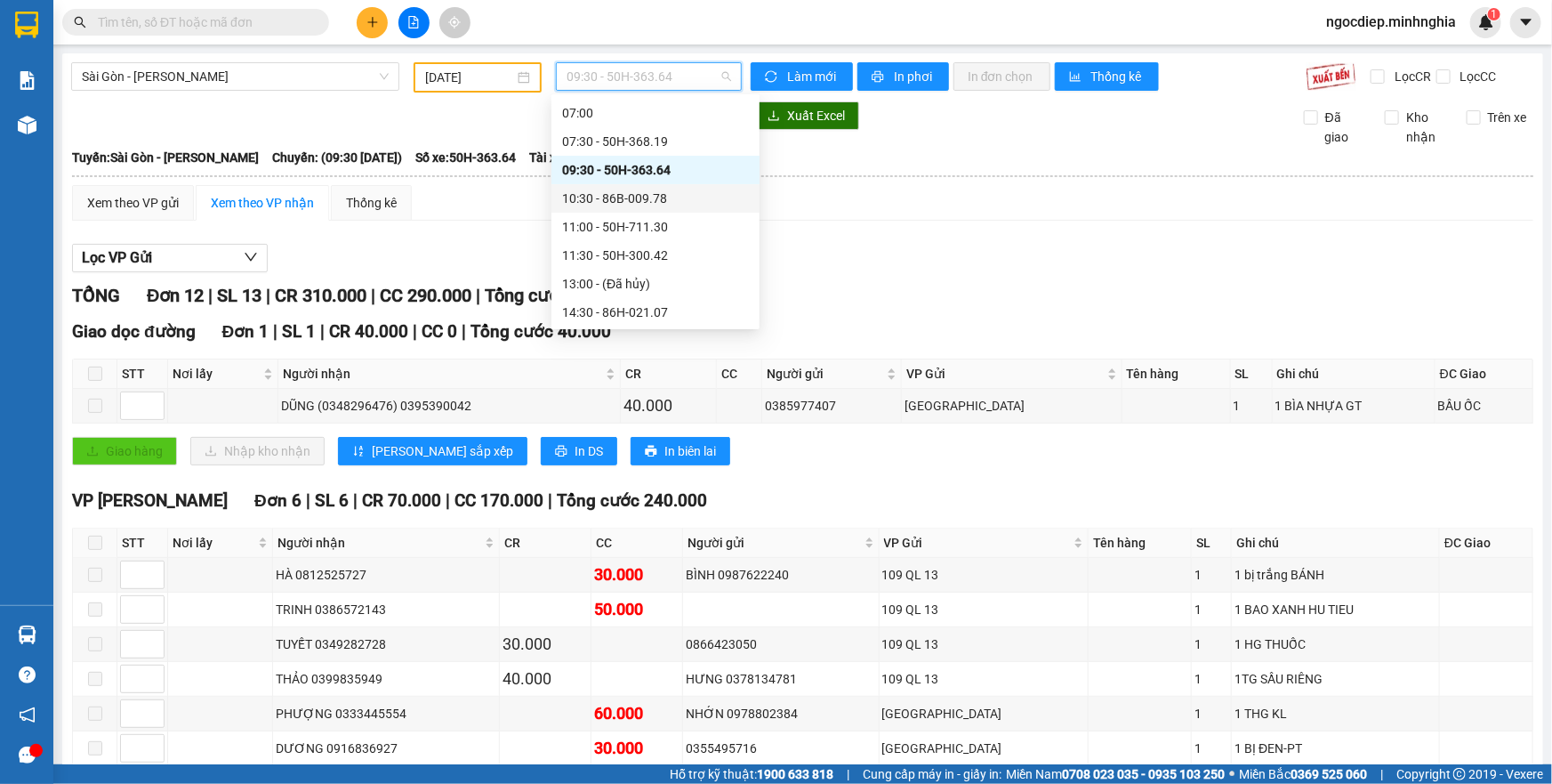
click at [688, 196] on div "10:30 - 86B-009.78" at bounding box center [655, 198] width 187 height 20
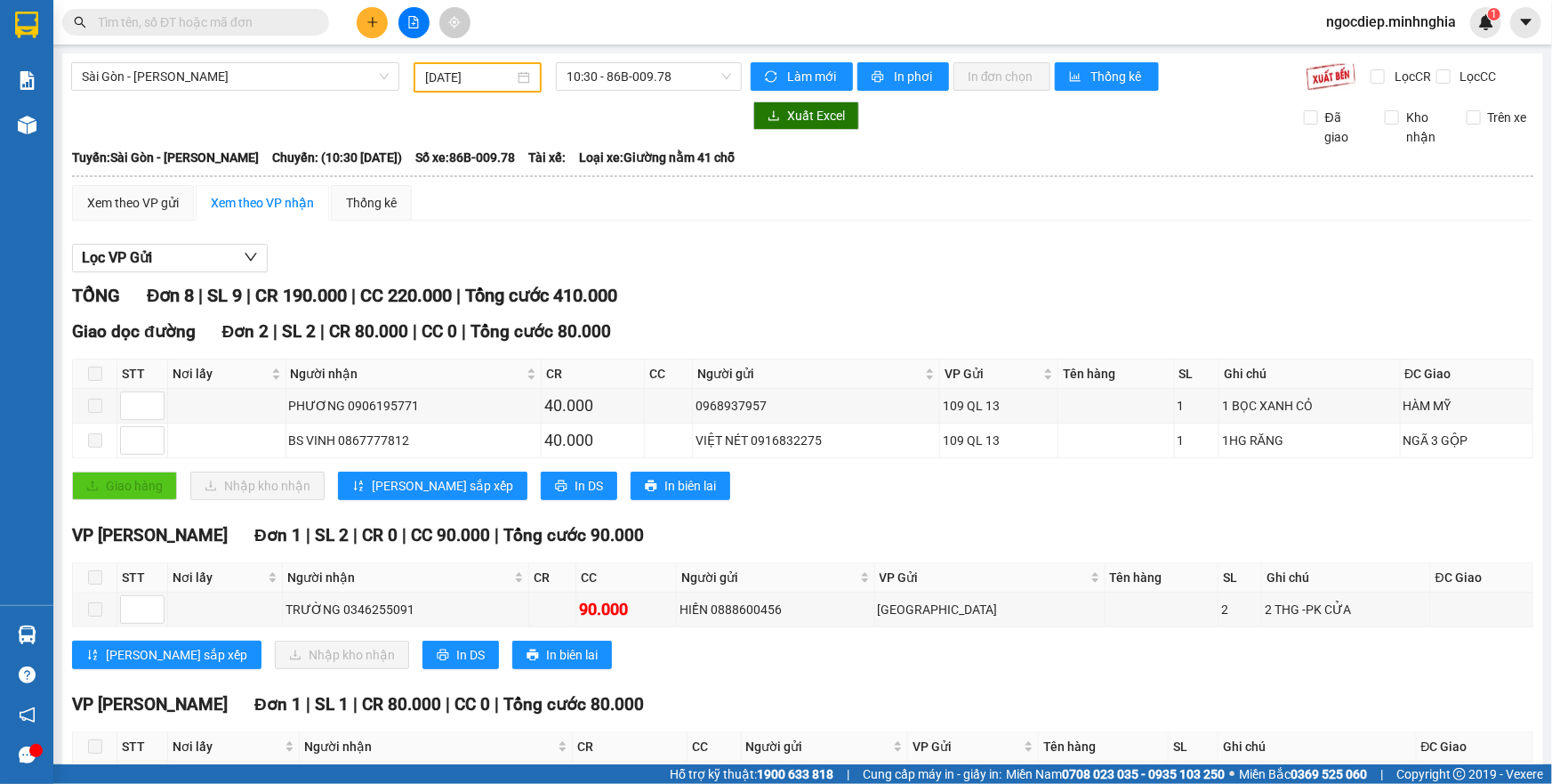
click at [681, 96] on div "[GEOGRAPHIC_DATA] - Phan Rí [DATE] 10:30 - 86B-009.78 Làm mới In phơi In đơn ch…" at bounding box center [802, 736] width 1481 height 1366
click at [685, 86] on span "10:30 - 86B-009.78" at bounding box center [648, 77] width 165 height 27
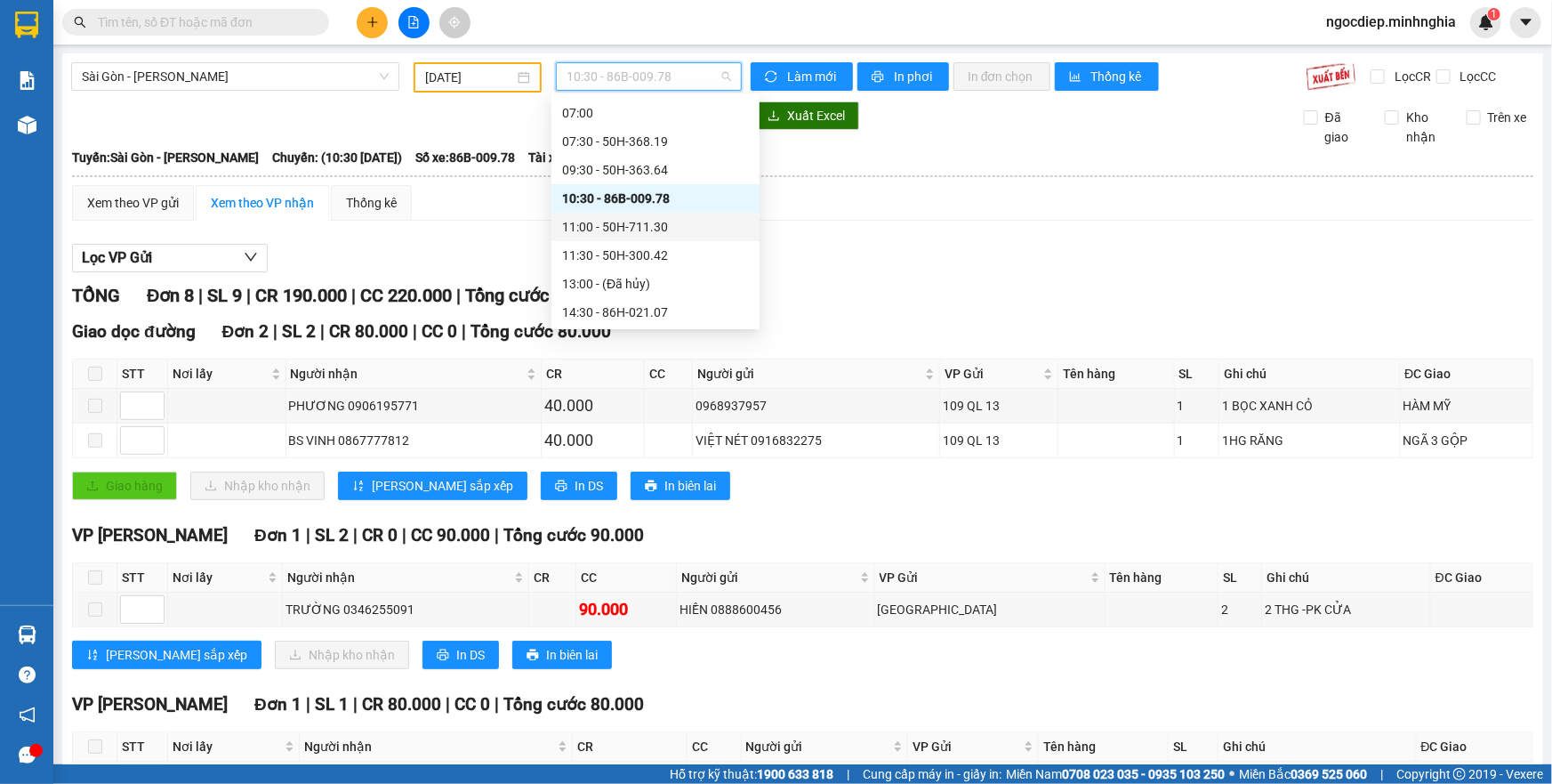
click at [703, 229] on div "11:00 - 50H-711.30" at bounding box center [655, 227] width 187 height 20
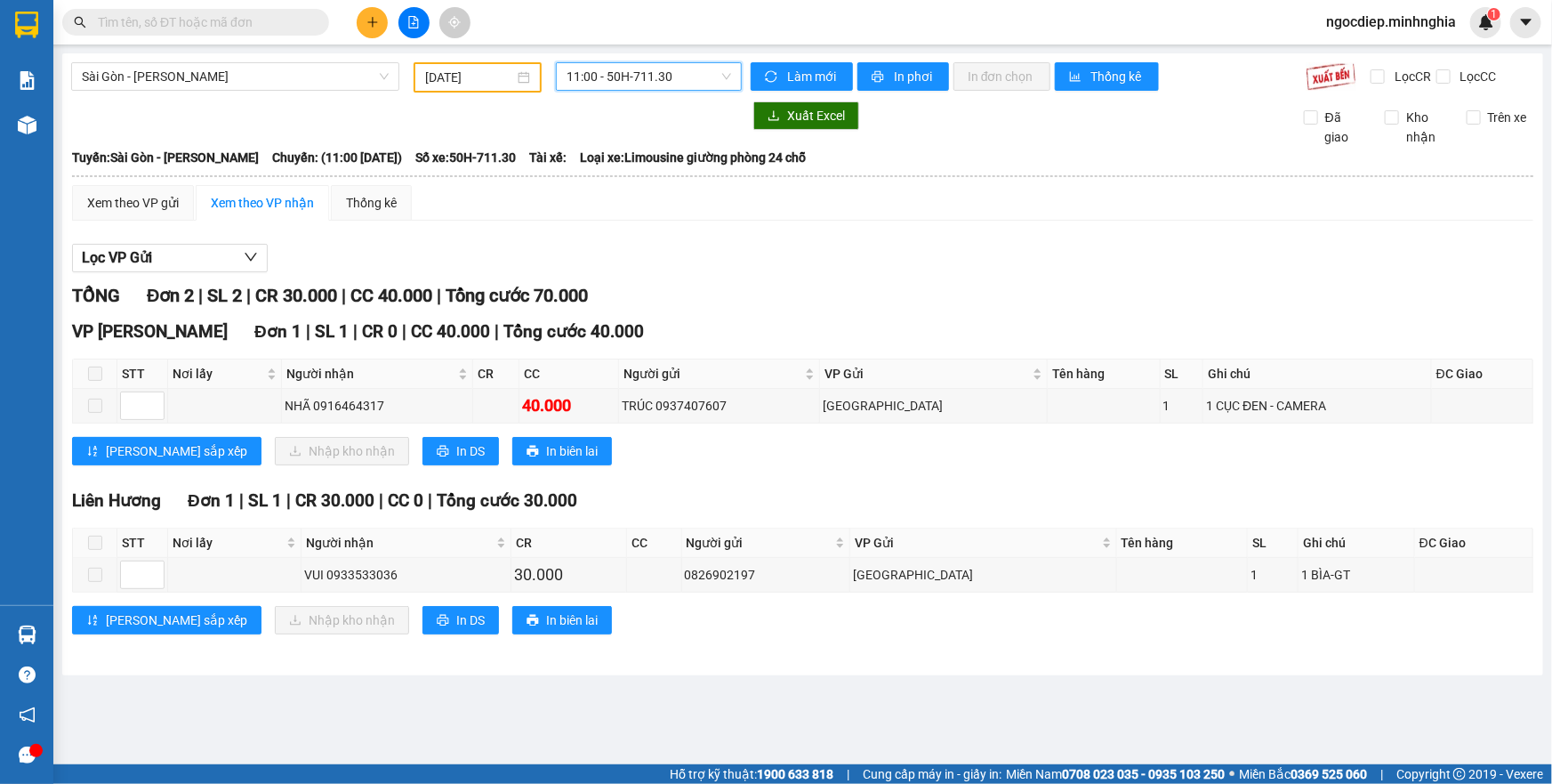
click at [681, 80] on span "11:00 - 50H-711.30" at bounding box center [648, 77] width 165 height 27
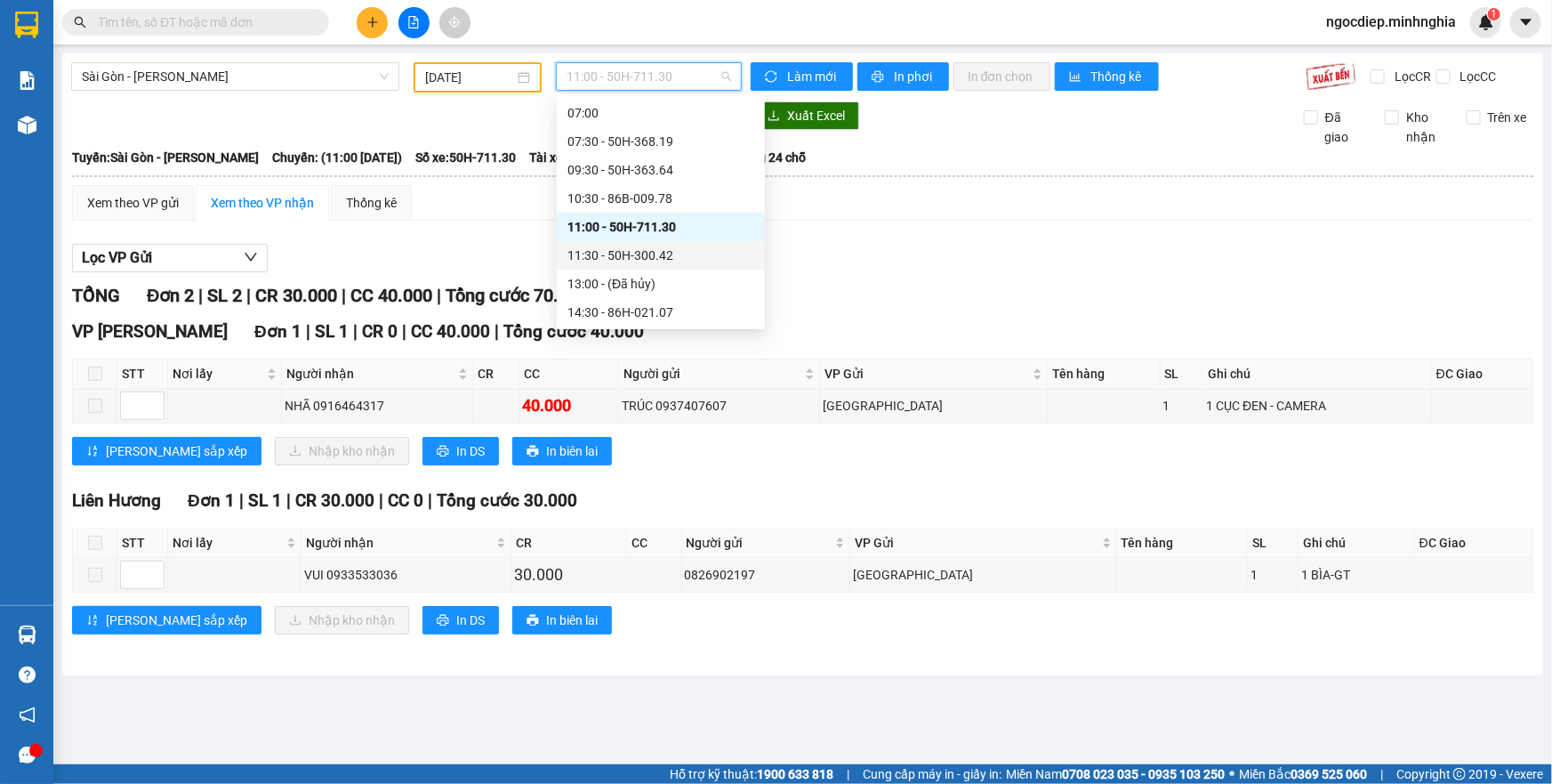
click at [676, 257] on div "11:30 - 50H-300.42" at bounding box center [661, 256] width 187 height 20
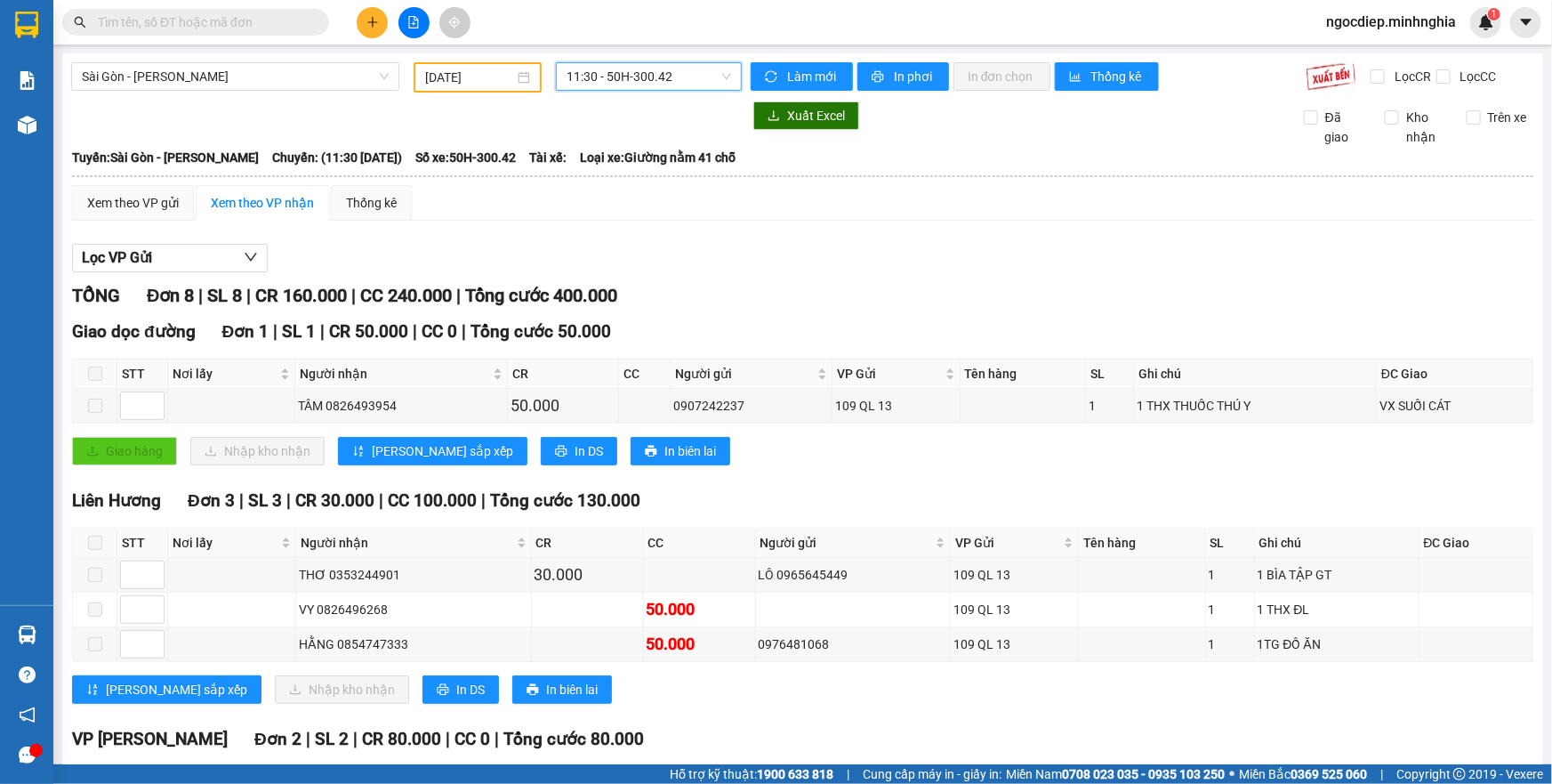
click at [602, 68] on span "11:30 - 50H-300.42" at bounding box center [648, 77] width 165 height 27
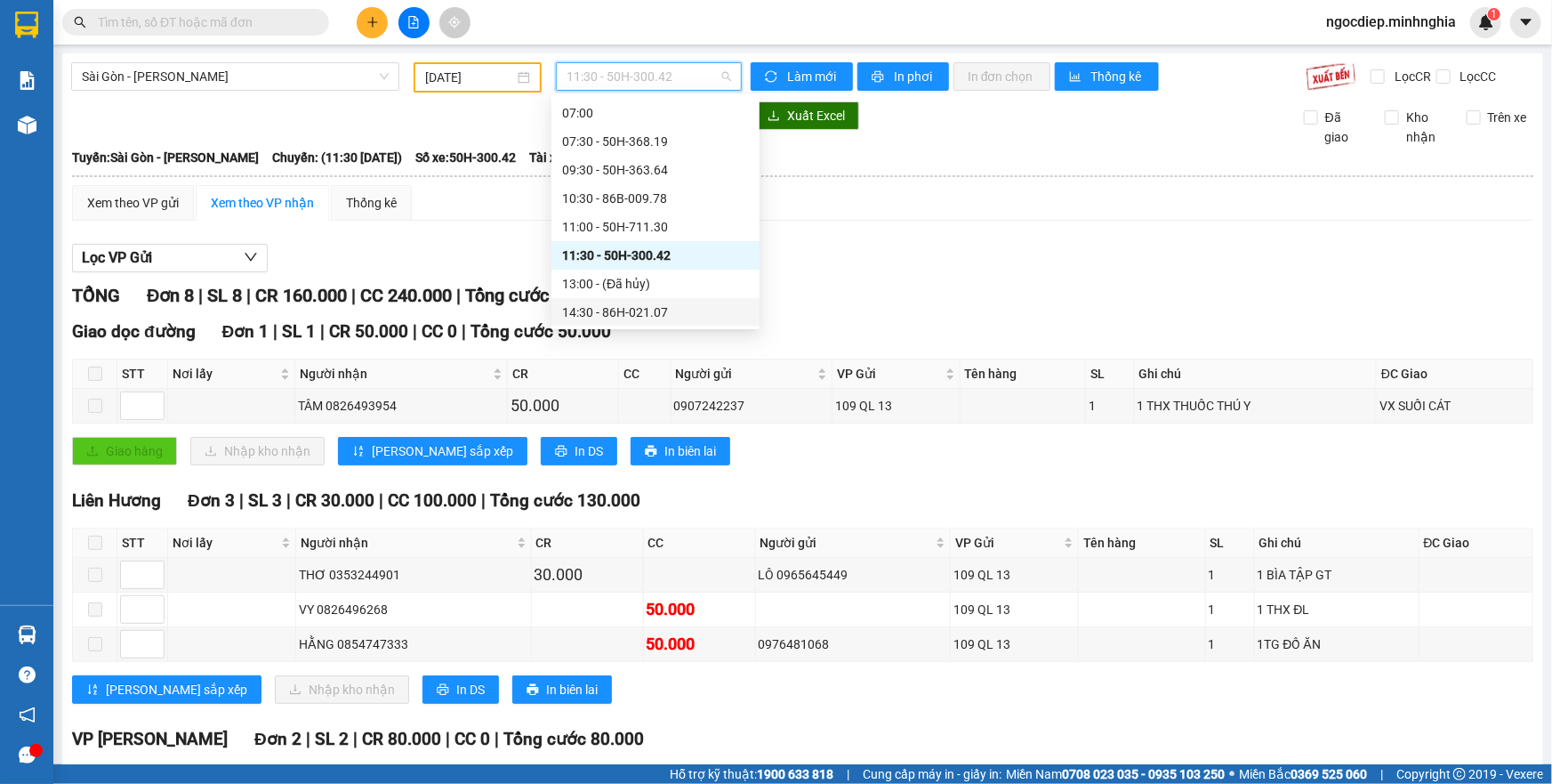
click at [631, 304] on div "14:30 - 86H-021.07" at bounding box center [655, 312] width 187 height 20
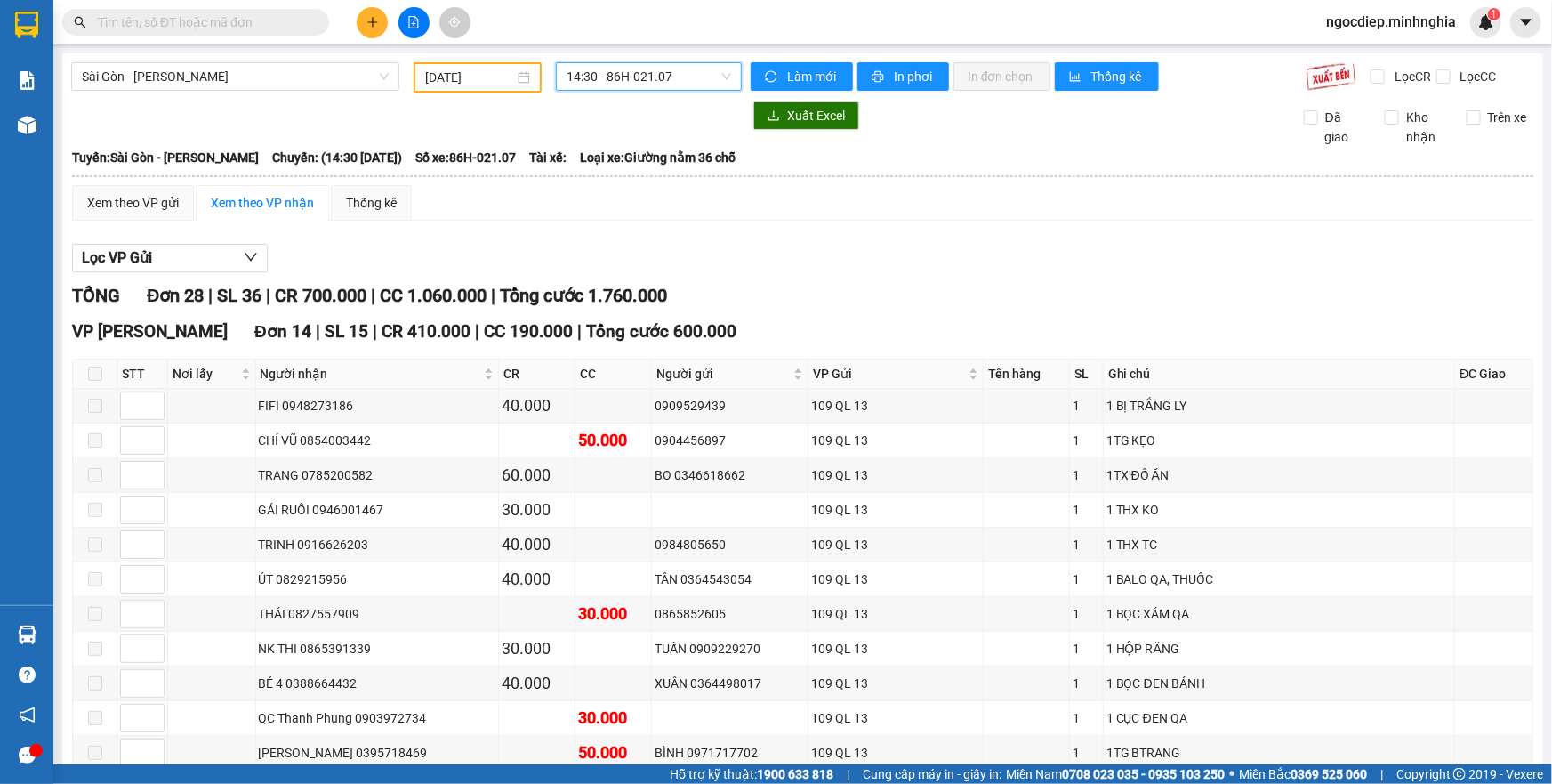
click at [680, 89] on span "14:30 - 86H-021.07" at bounding box center [648, 77] width 165 height 27
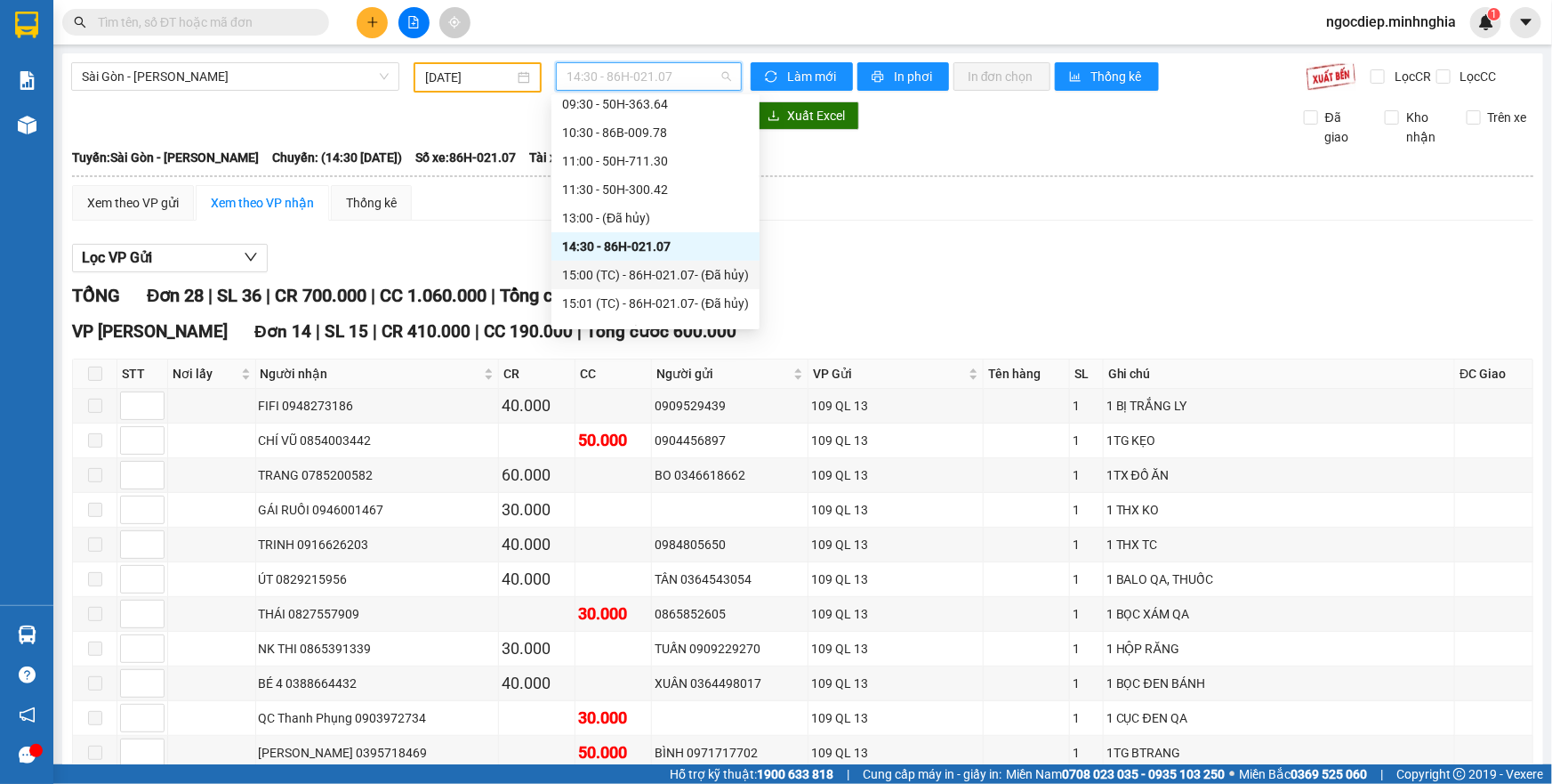
scroll to position [175, 0]
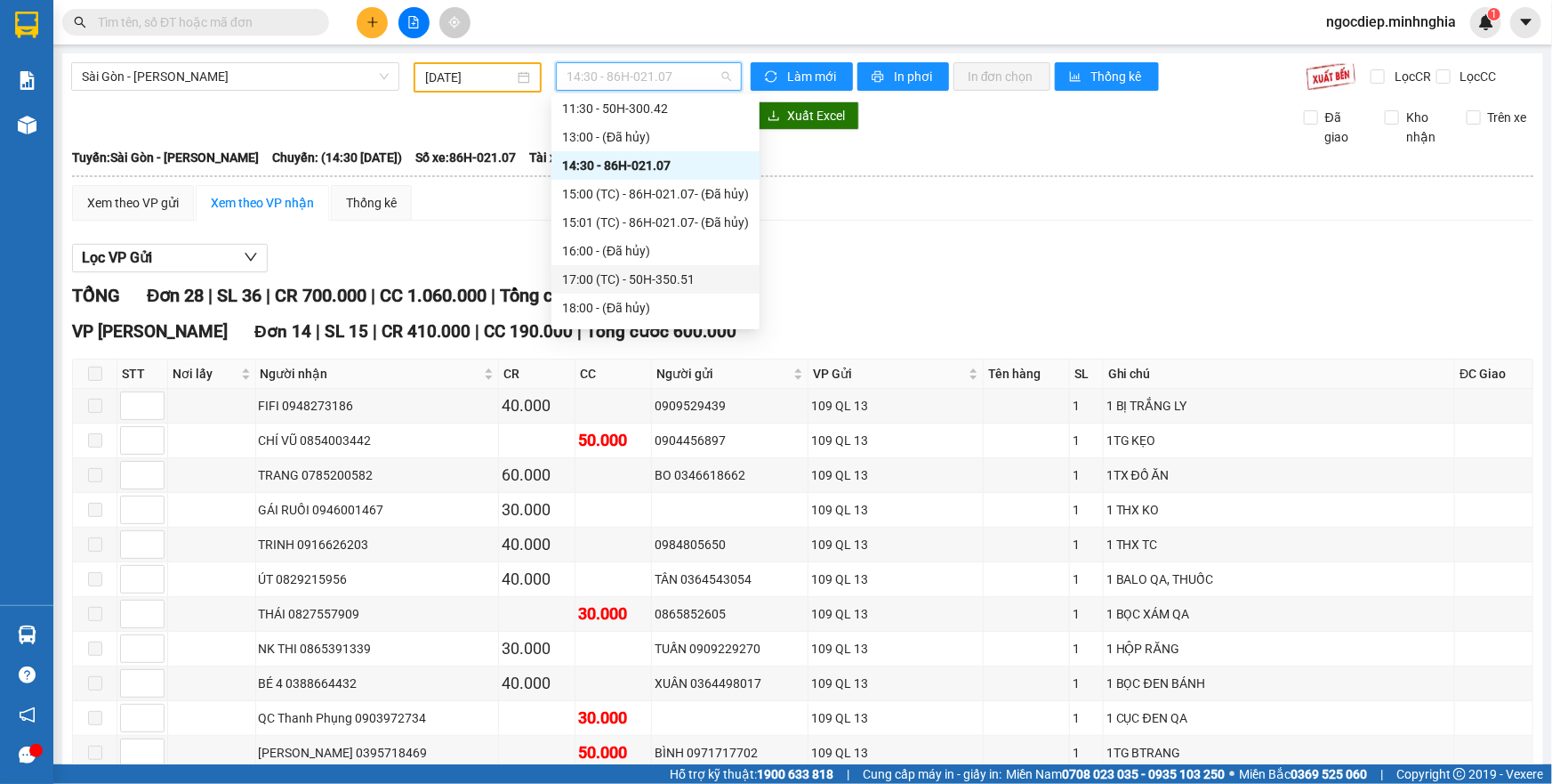
click at [654, 278] on div "17:00 (TC) - 50H-350.51" at bounding box center [655, 279] width 187 height 20
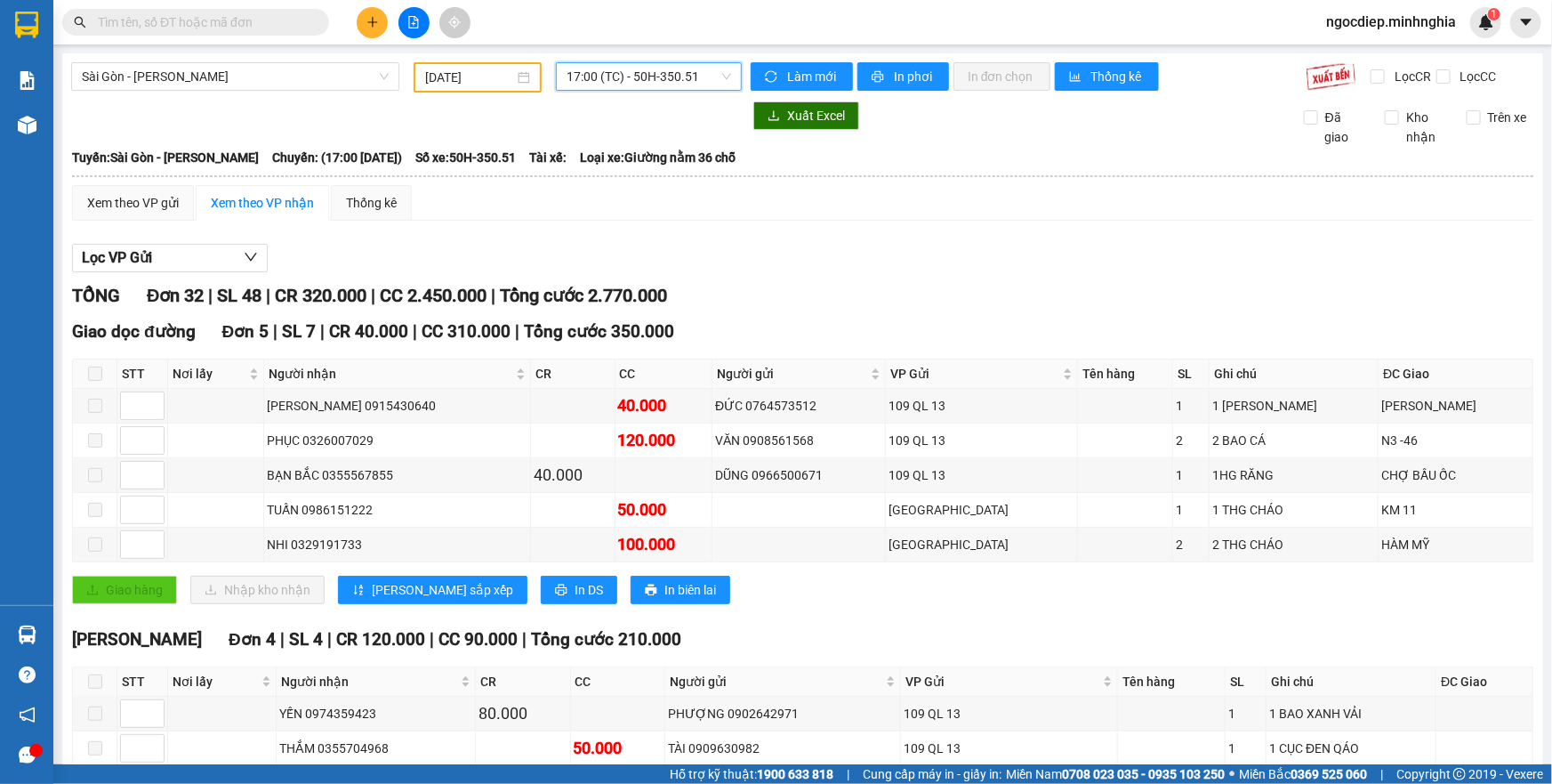
click at [705, 83] on span "17:00 (TC) - 50H-350.51" at bounding box center [648, 77] width 165 height 27
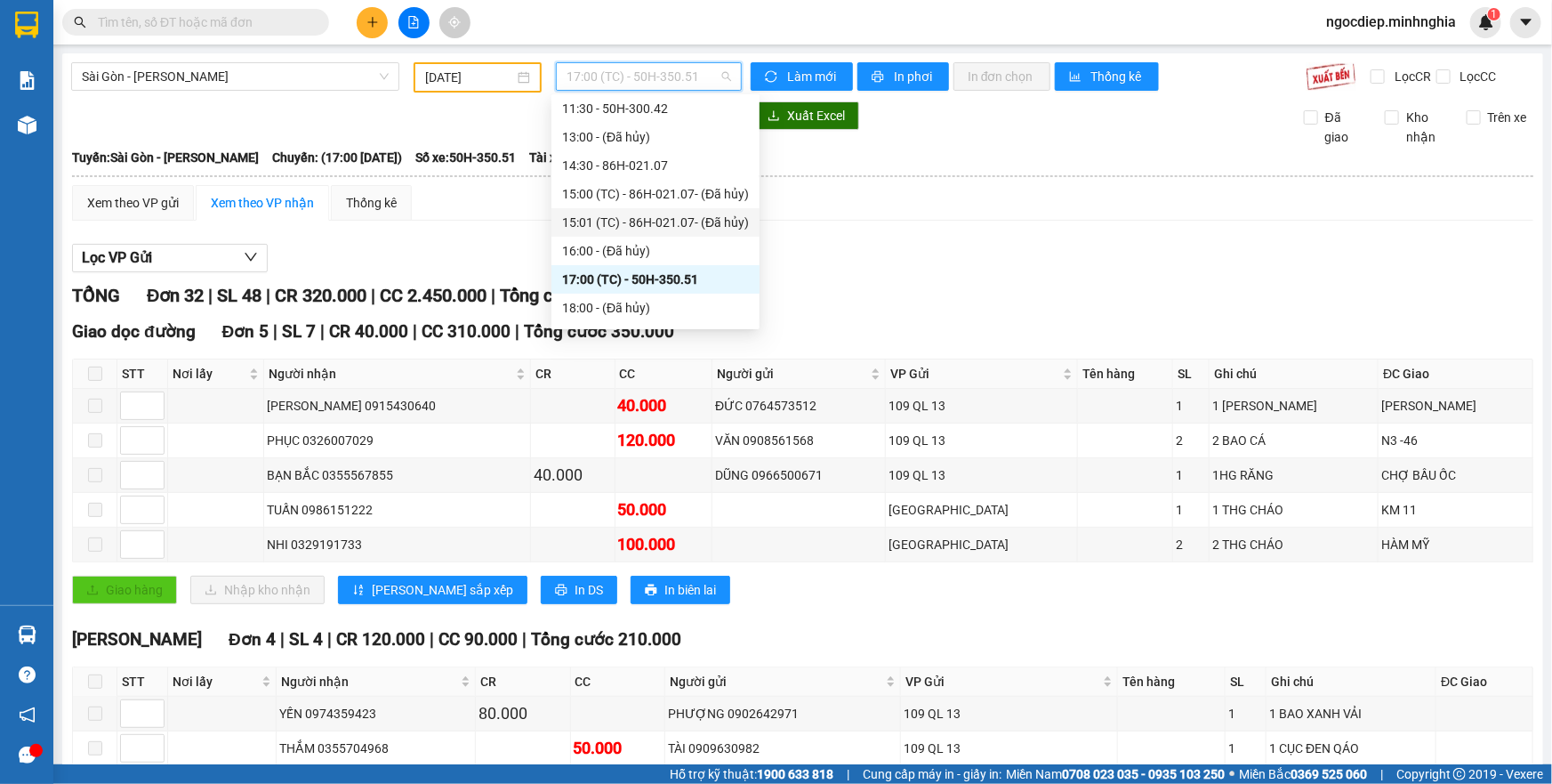
scroll to position [256, 0]
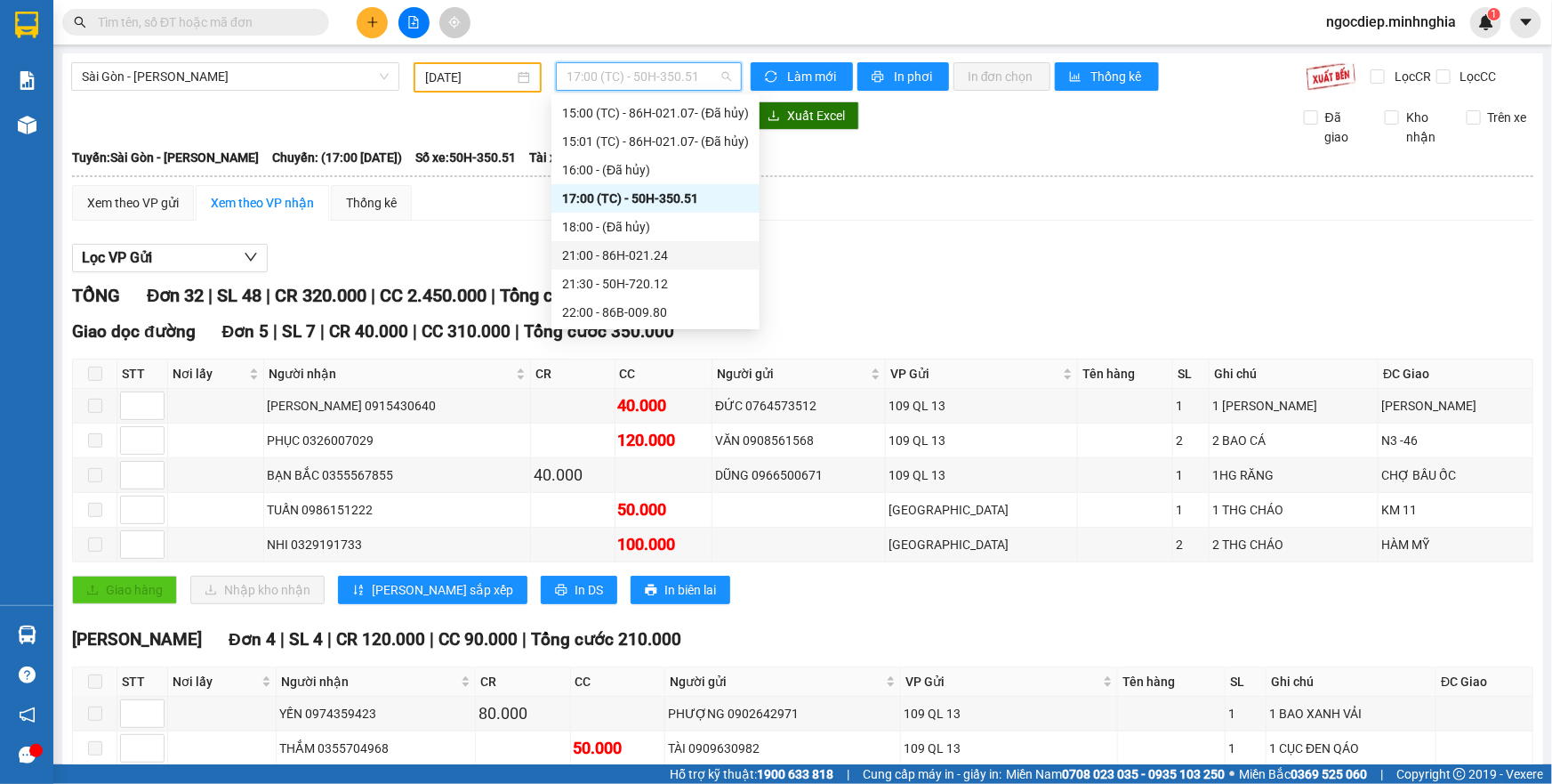
click at [685, 246] on div "21:00 - 86H-021.24" at bounding box center [655, 256] width 187 height 20
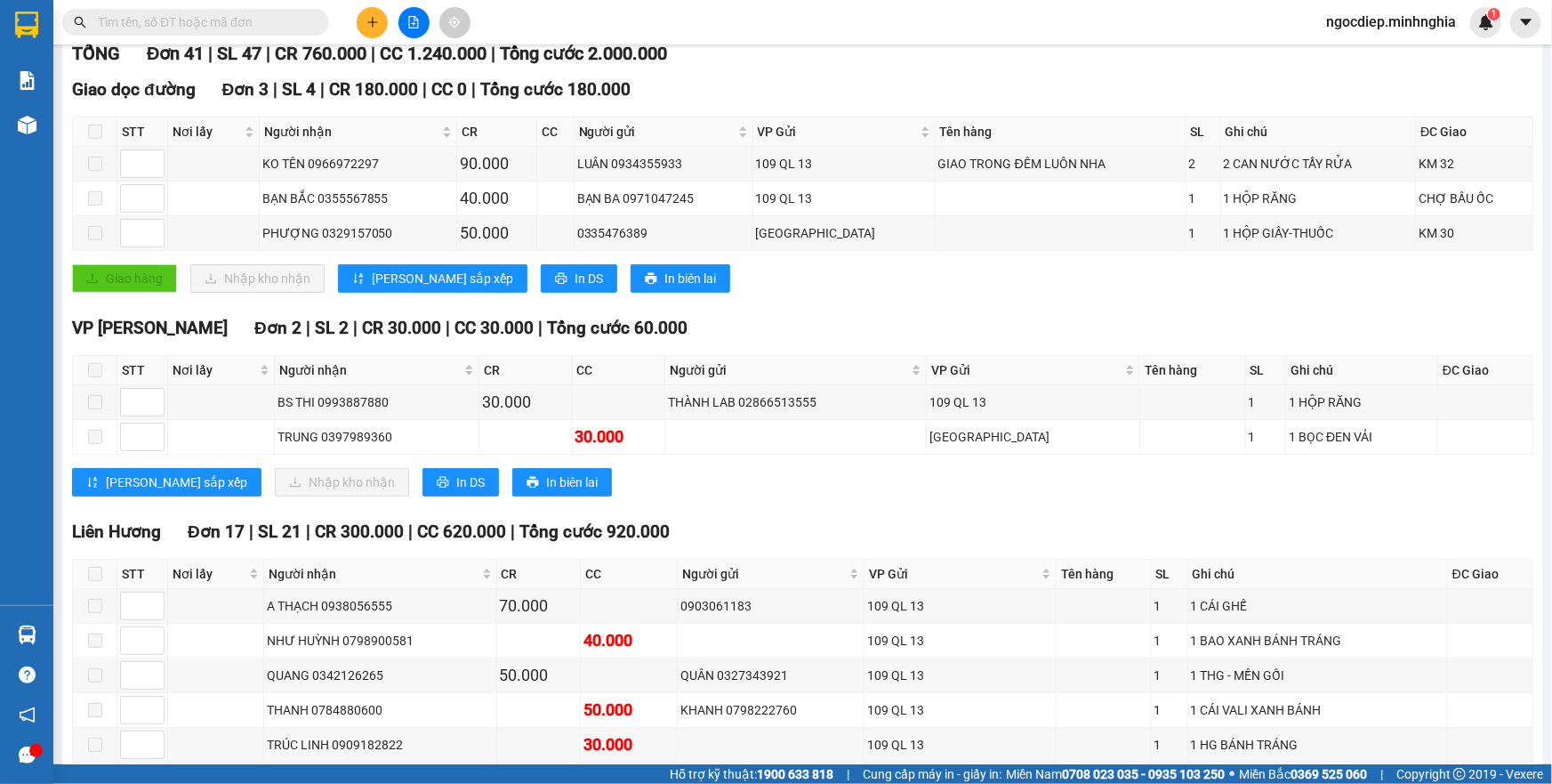
scroll to position [323, 0]
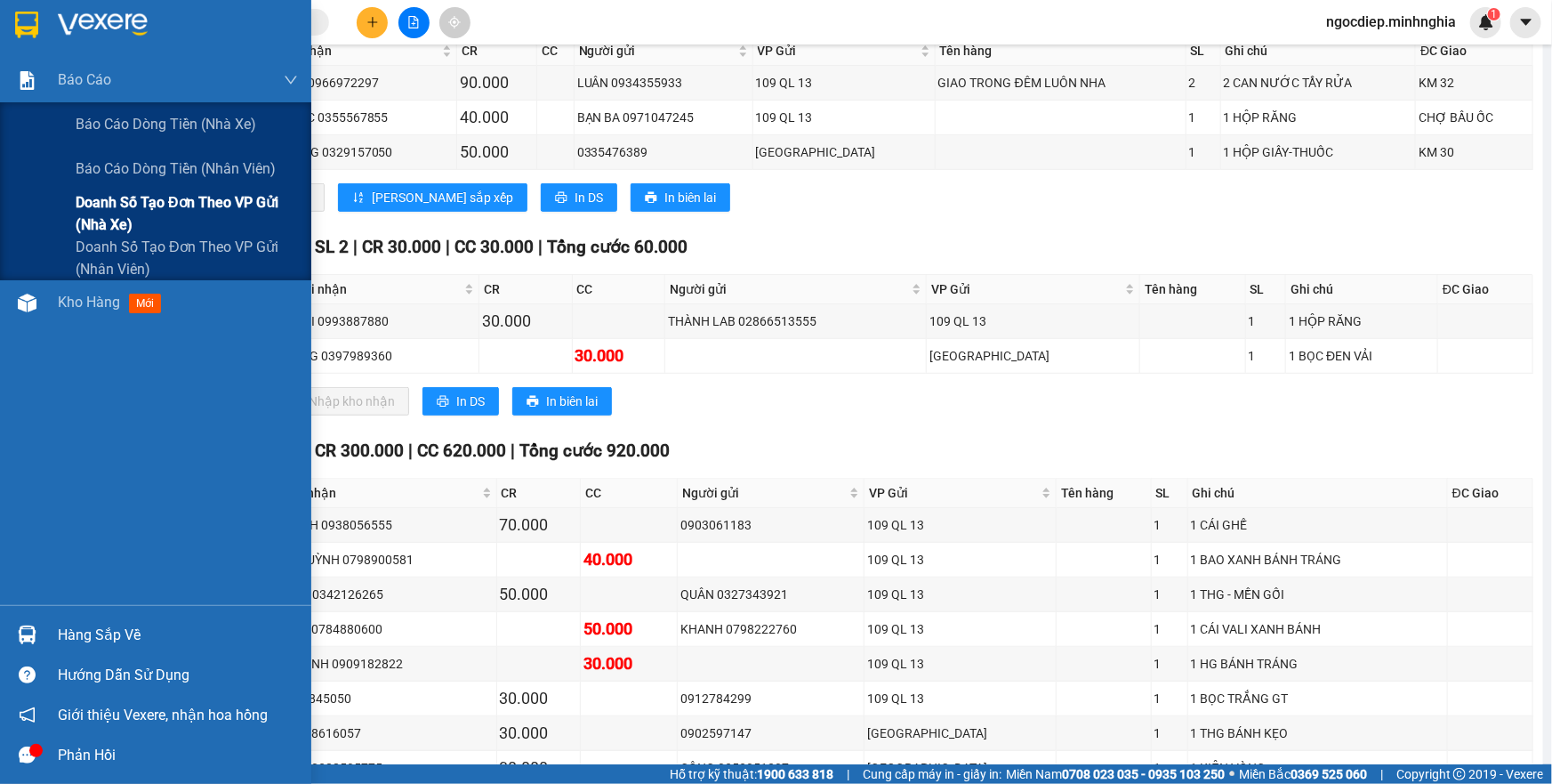
click at [171, 229] on span "Doanh số tạo đơn theo VP gửi (nhà xe)" at bounding box center [186, 212] width 222 height 44
